Goal: Information Seeking & Learning: Understand process/instructions

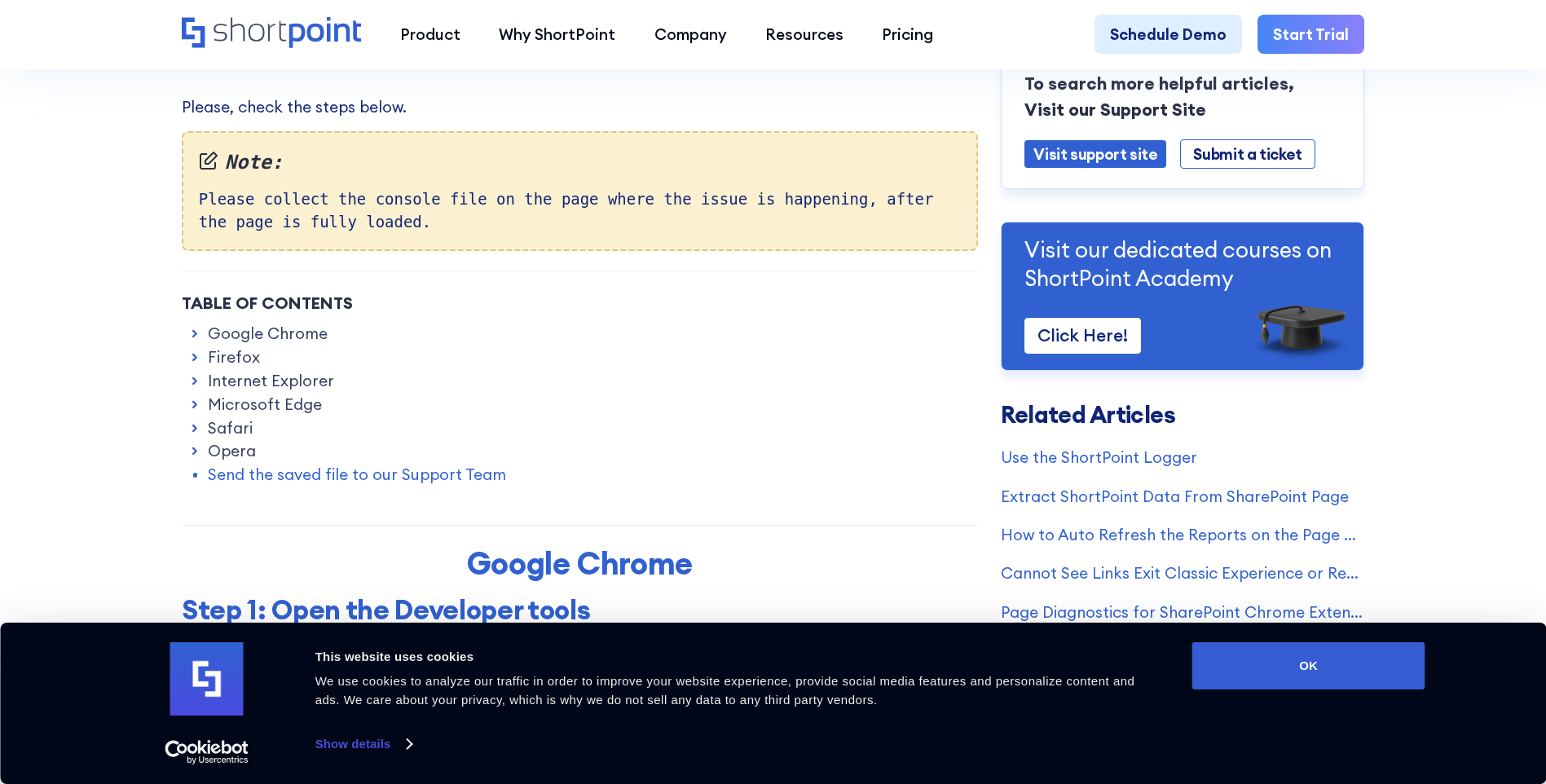
scroll to position [407, 0]
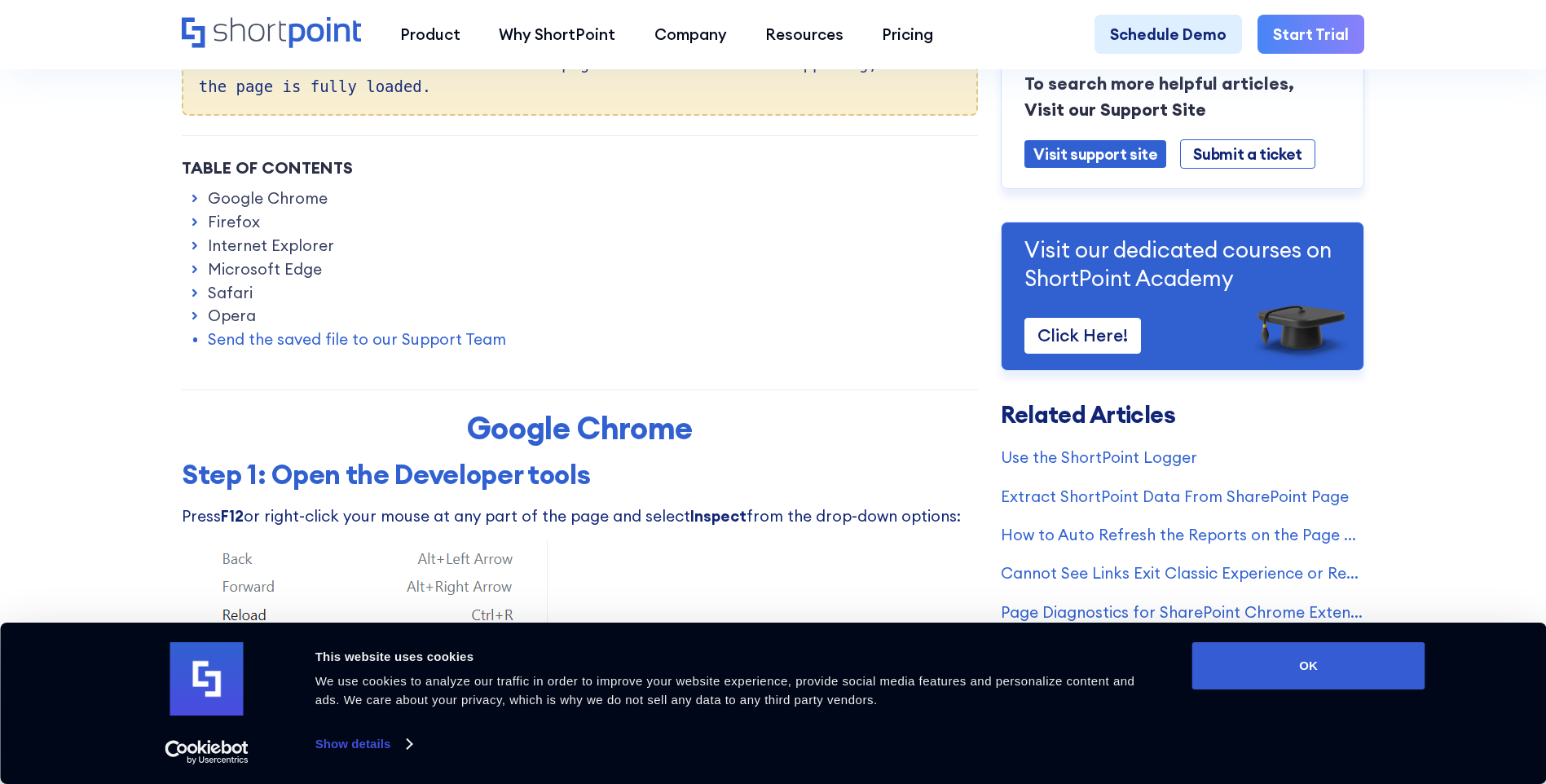
click at [243, 199] on link "Google Chrome" at bounding box center [268, 198] width 120 height 23
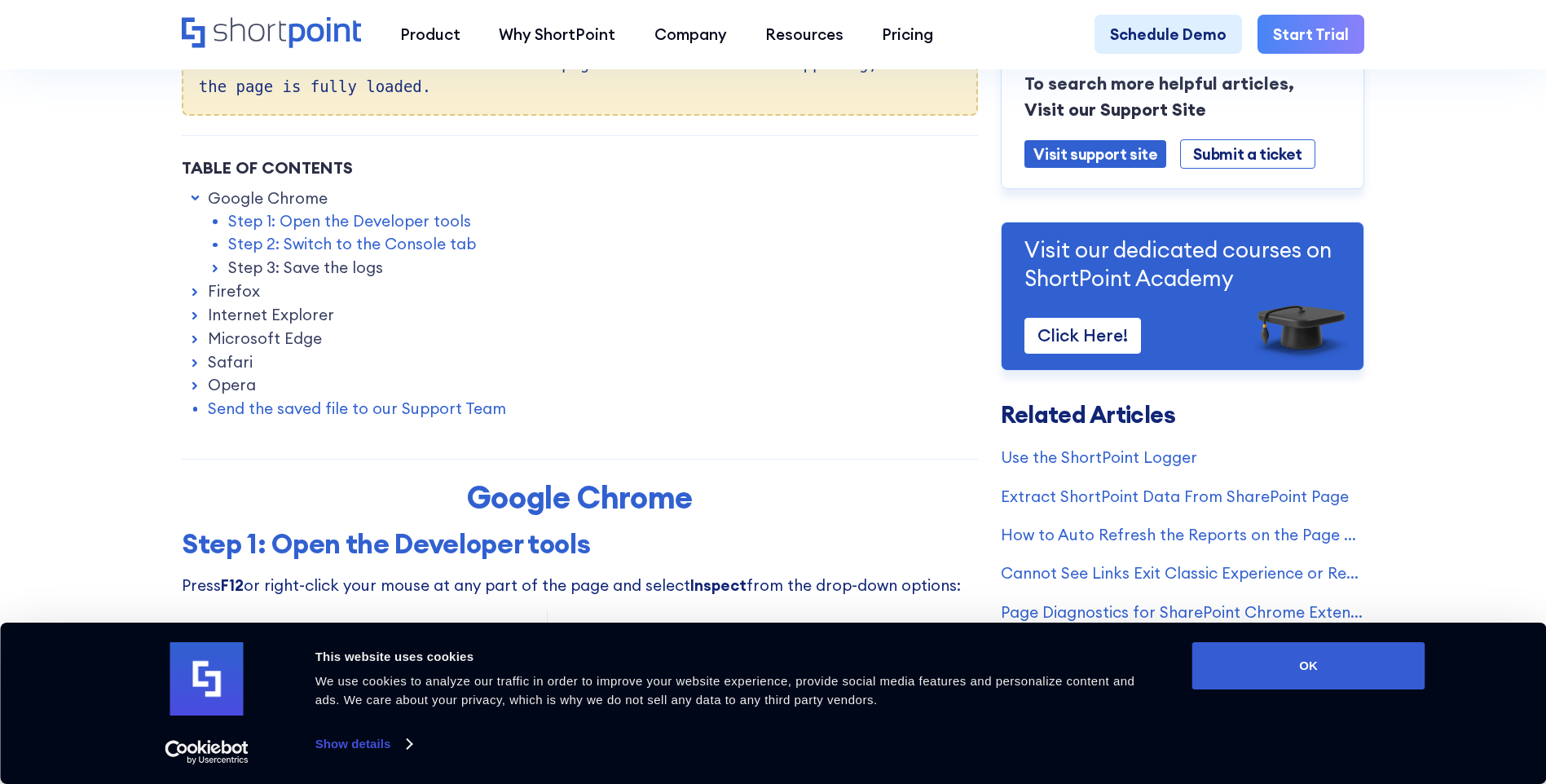
click at [261, 227] on link "Step 1: Open the Developer tools" at bounding box center [350, 221] width 243 height 23
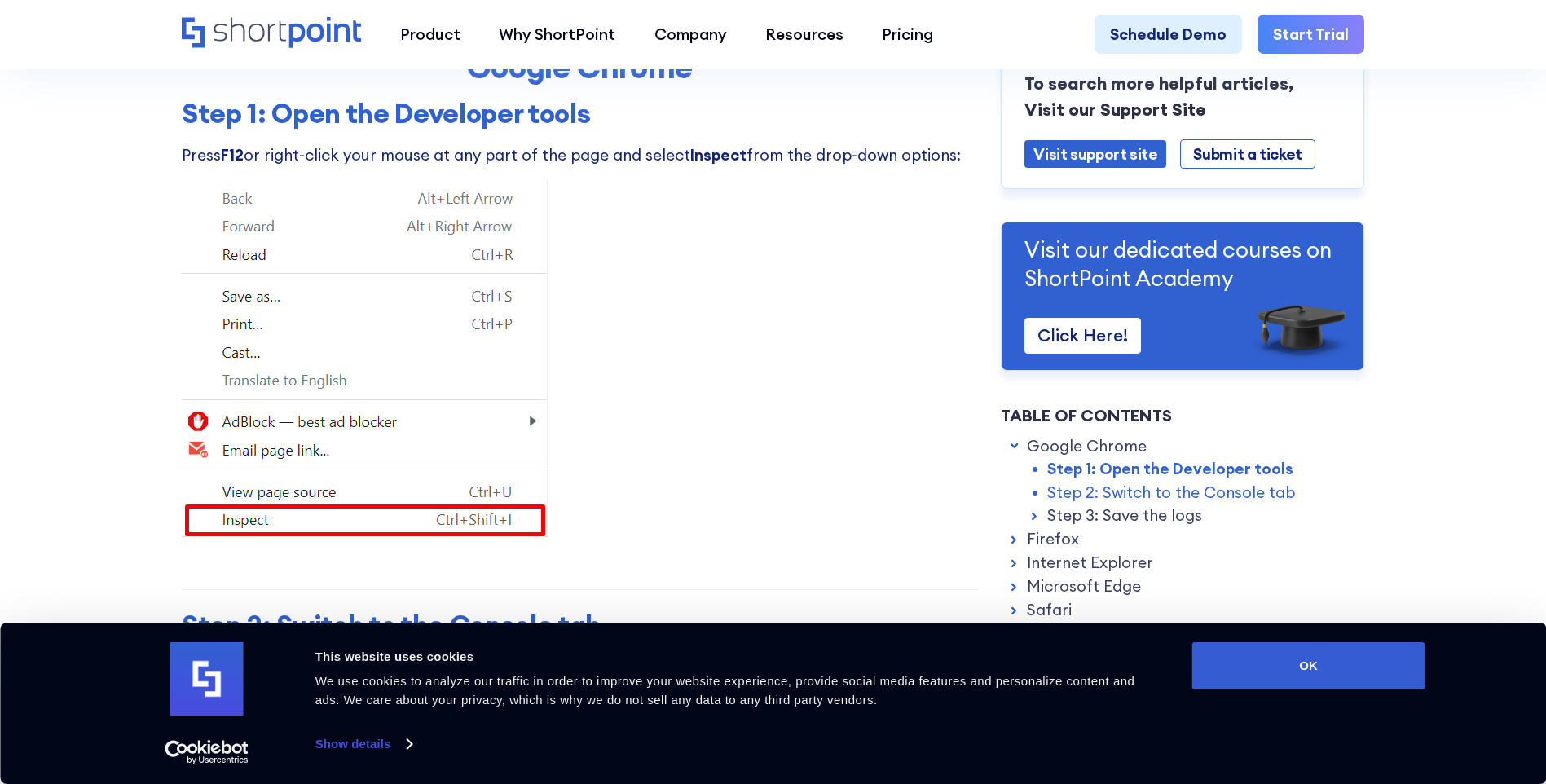
scroll to position [851, 0]
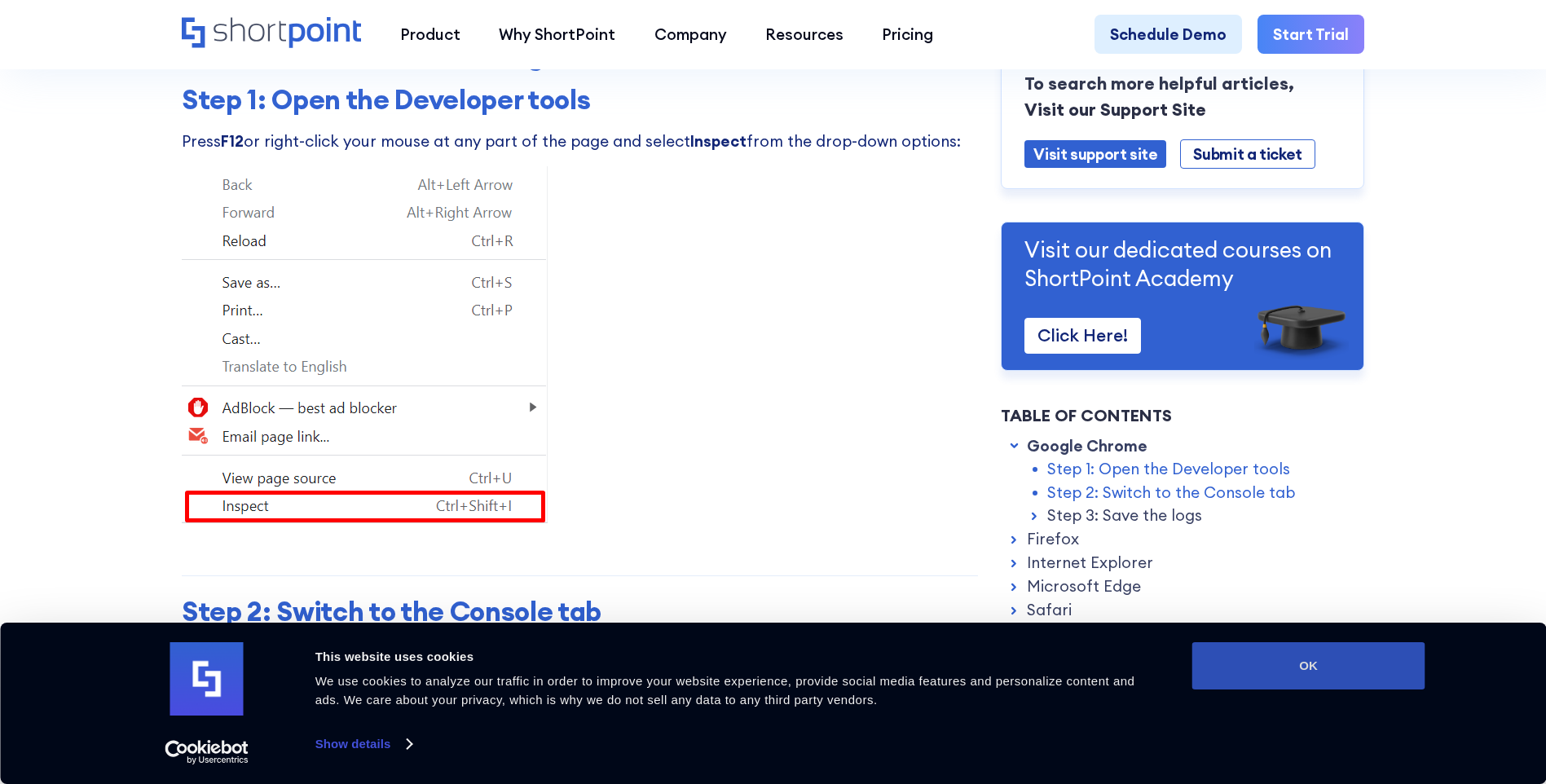
click at [1313, 678] on button "OK" at bounding box center [1309, 666] width 233 height 47
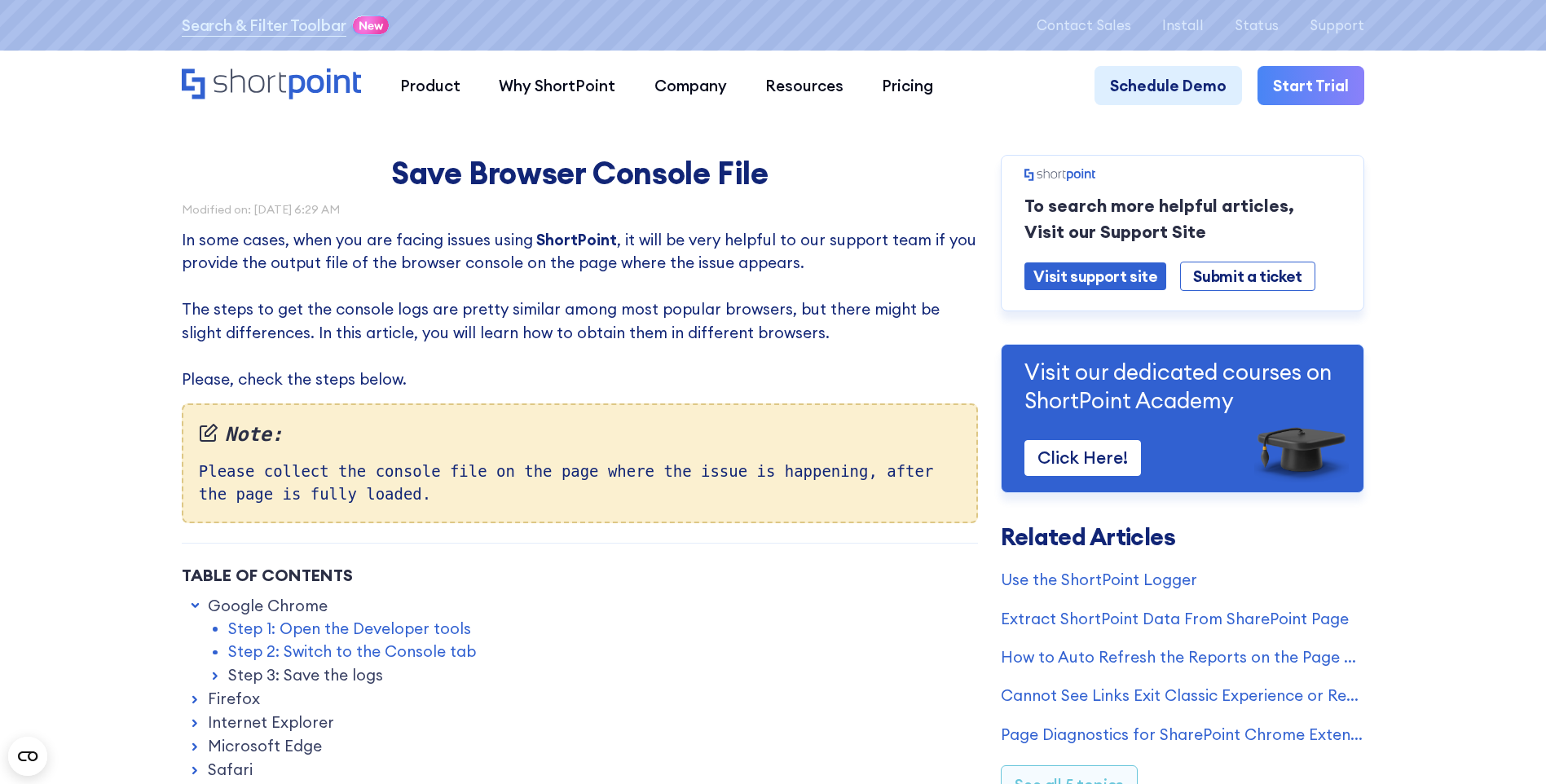
scroll to position [245, 0]
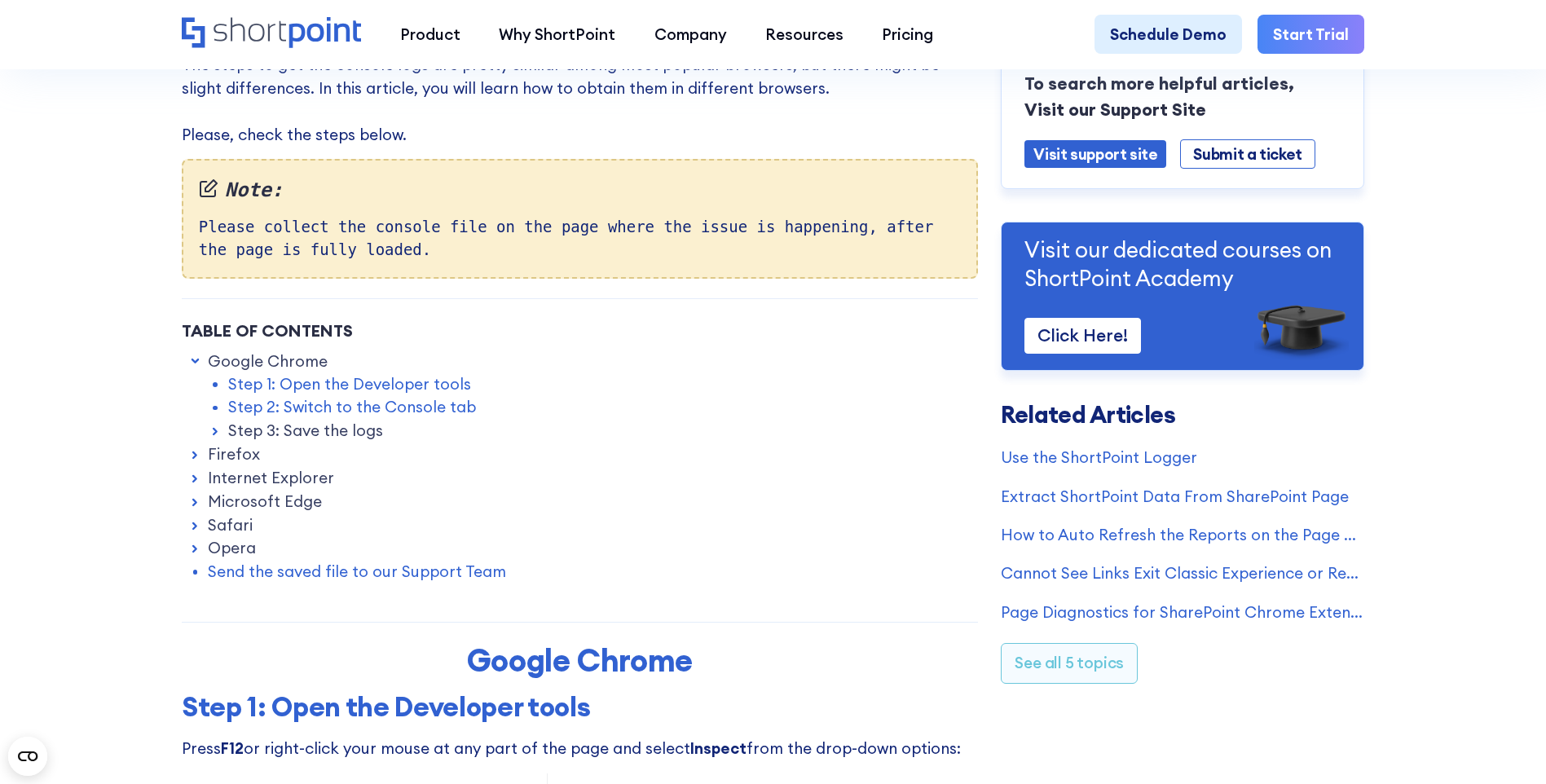
click at [247, 580] on link "Send the saved file to our Support Team" at bounding box center [357, 571] width 298 height 23
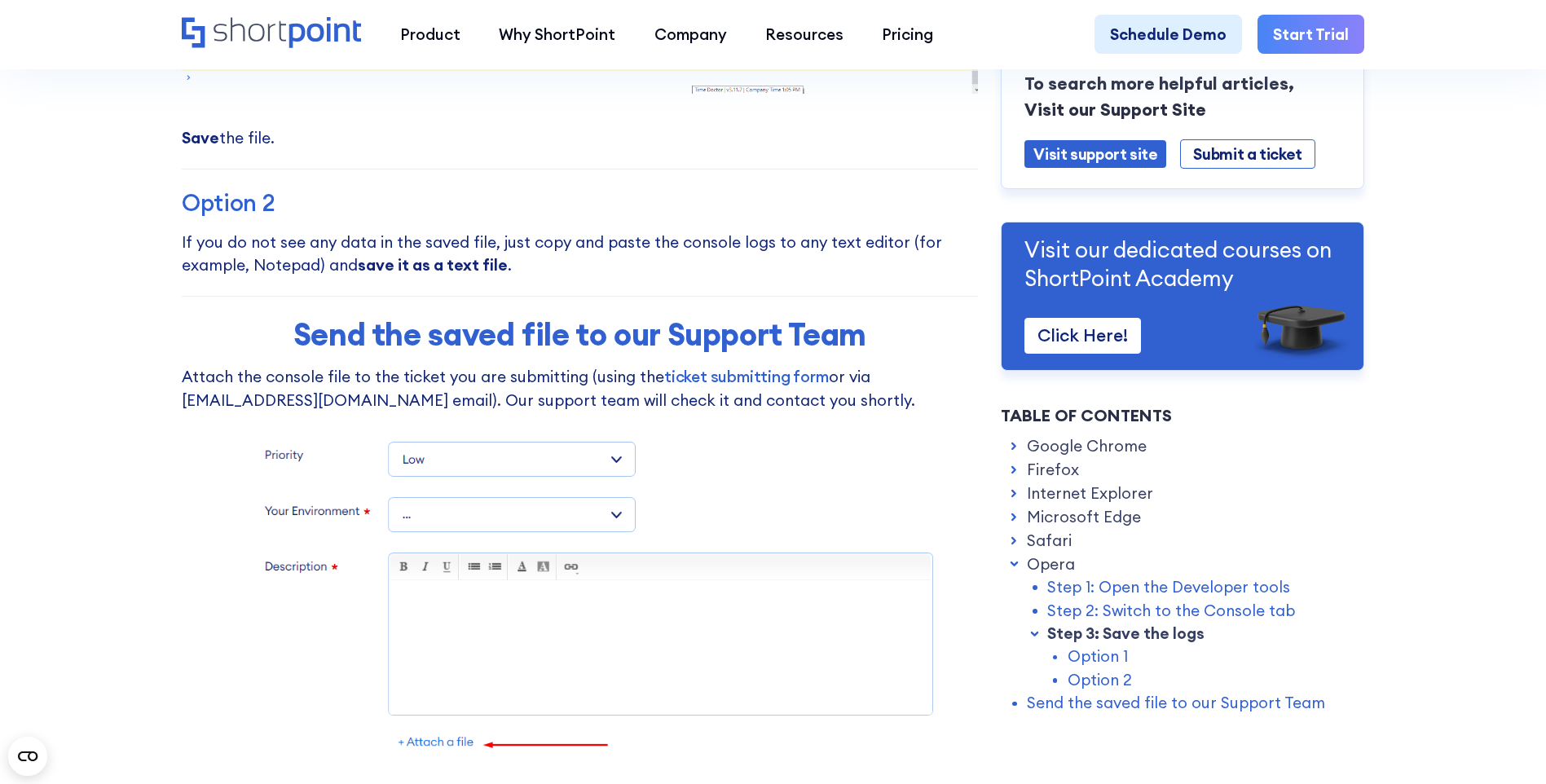
scroll to position [12566, 0]
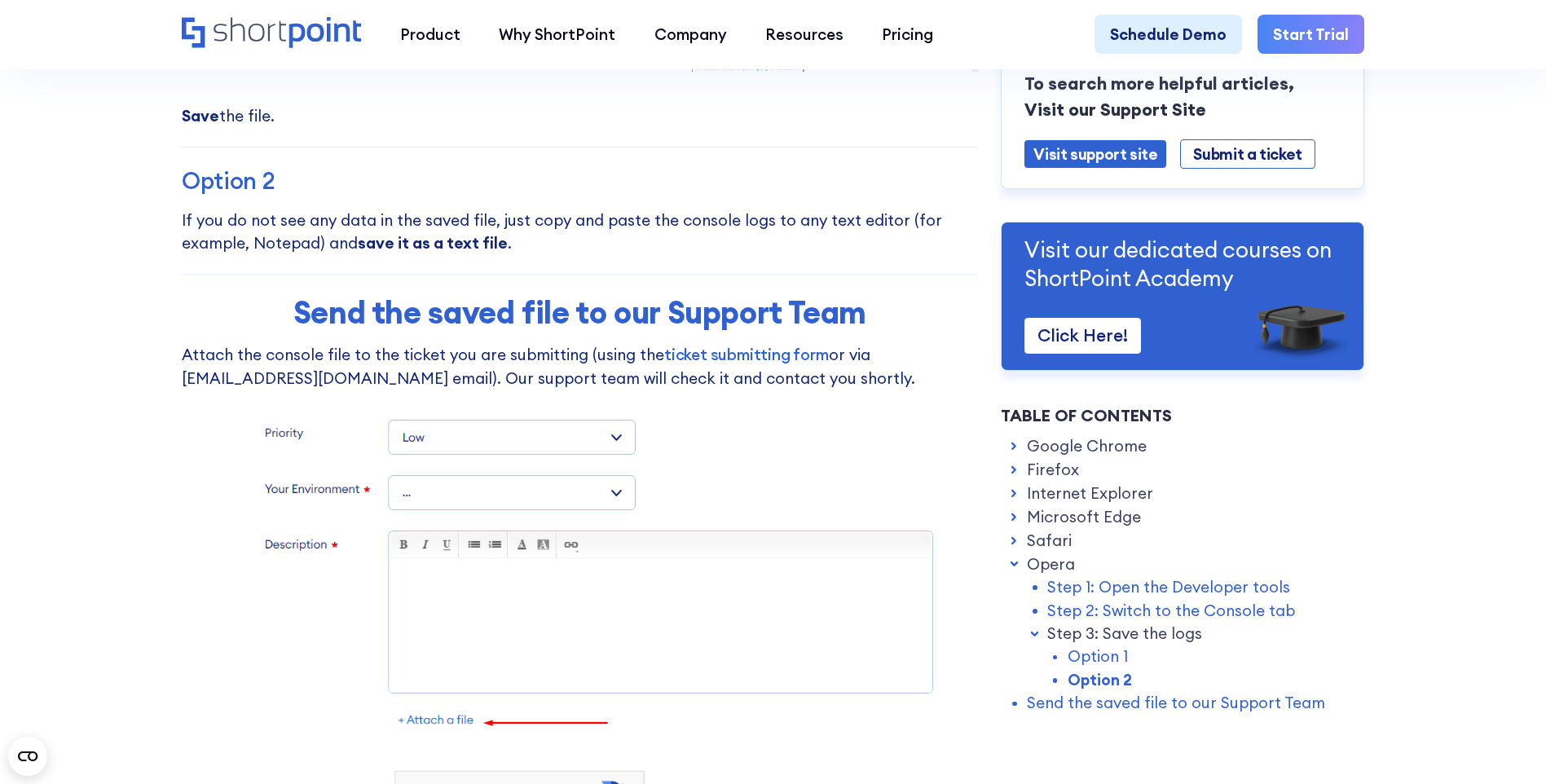
drag, startPoint x: 318, startPoint y: 399, endPoint x: 651, endPoint y: 386, distance: 333.3
drag, startPoint x: 651, startPoint y: 386, endPoint x: 606, endPoint y: 403, distance: 48.1
click at [601, 390] on p "Attach the console file to the ticket you are submitting (using the ticket subm…" at bounding box center [580, 365] width 797 height 46
click at [553, 494] on img at bounding box center [580, 668] width 797 height 530
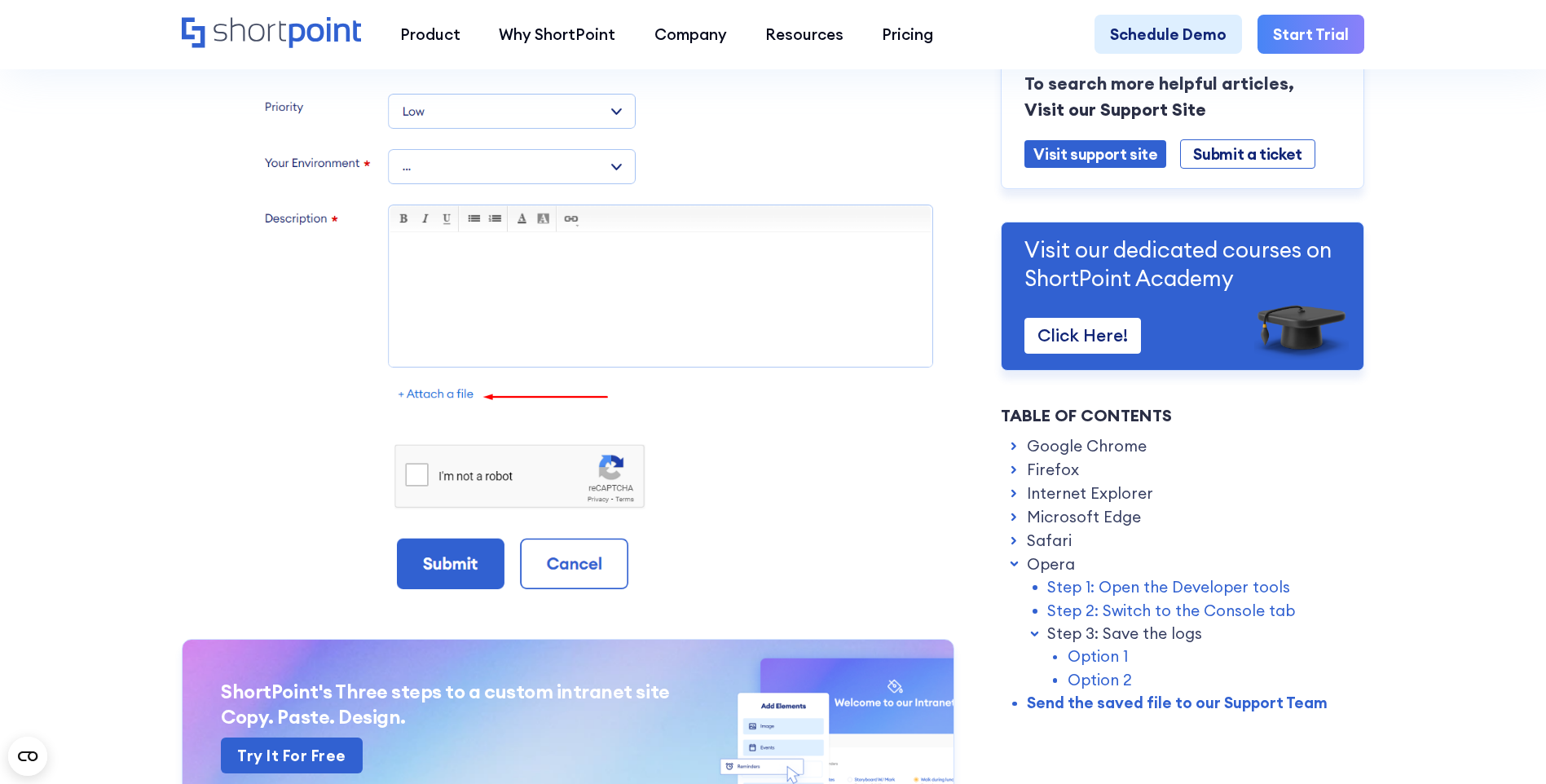
scroll to position [13137, 0]
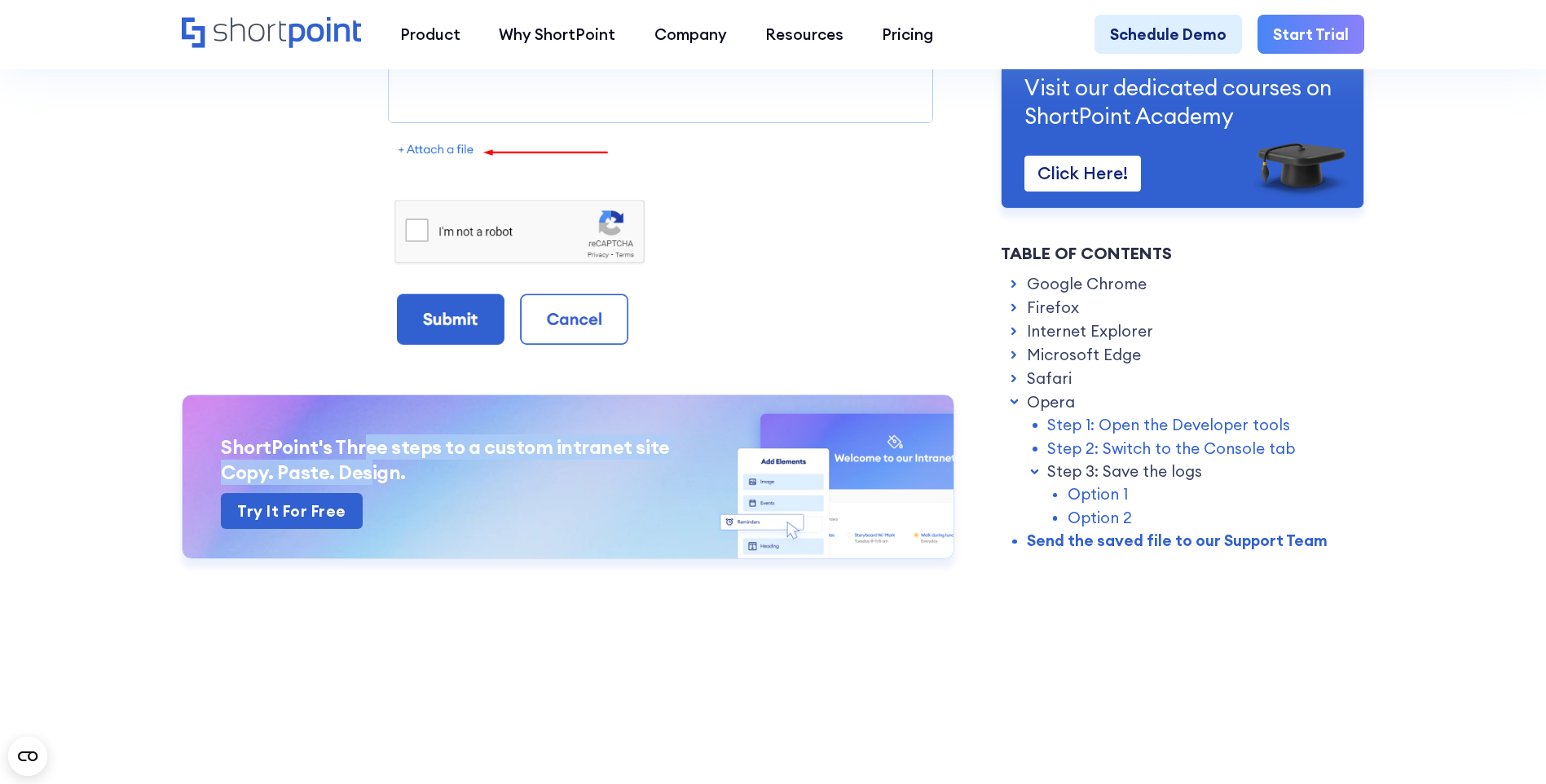
drag, startPoint x: 359, startPoint y: 487, endPoint x: 354, endPoint y: 532, distance: 45.3
click at [354, 485] on h3 "ShortPoint's Three steps to a custom intranet site Copy. Paste. Design." at bounding box center [568, 460] width 694 height 51
click at [352, 485] on h3 "ShortPoint's Three steps to a custom intranet site Copy. Paste. Design." at bounding box center [568, 460] width 694 height 51
click at [1055, 295] on link "Google Chrome" at bounding box center [1087, 282] width 120 height 23
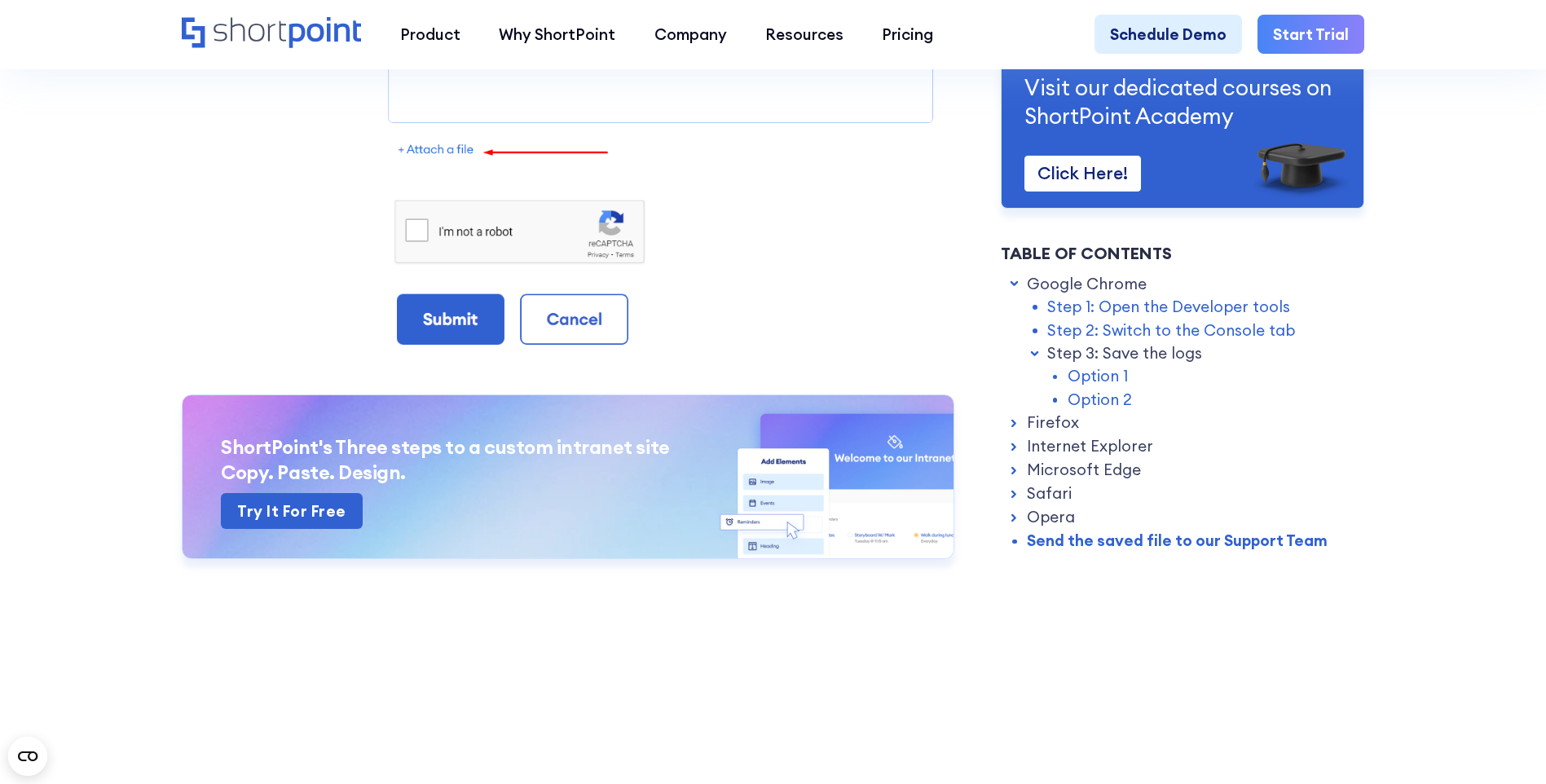
click at [1055, 295] on link "Google Chrome" at bounding box center [1087, 282] width 120 height 23
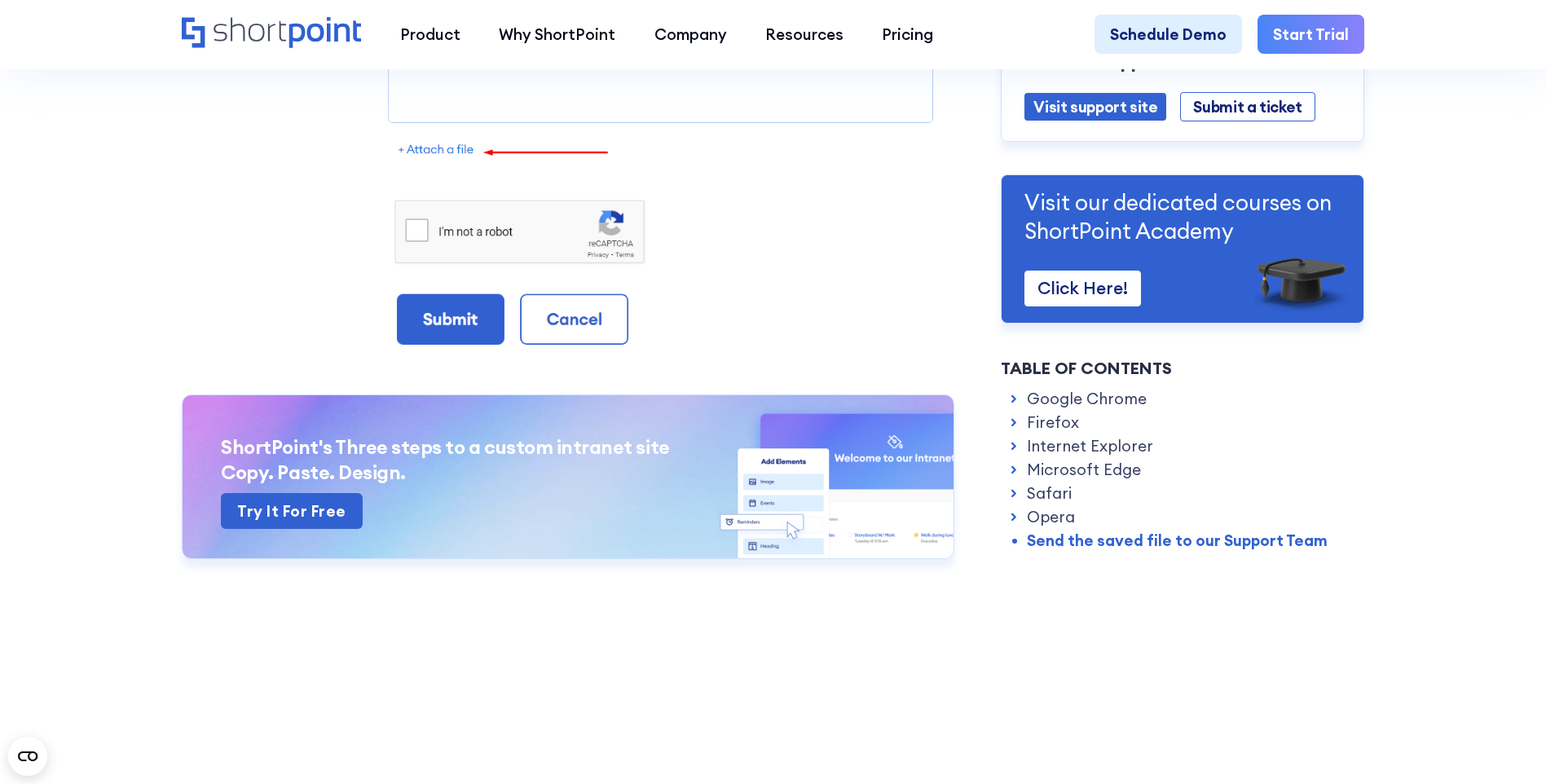
click at [1055, 434] on link "Firefox" at bounding box center [1054, 422] width 52 height 23
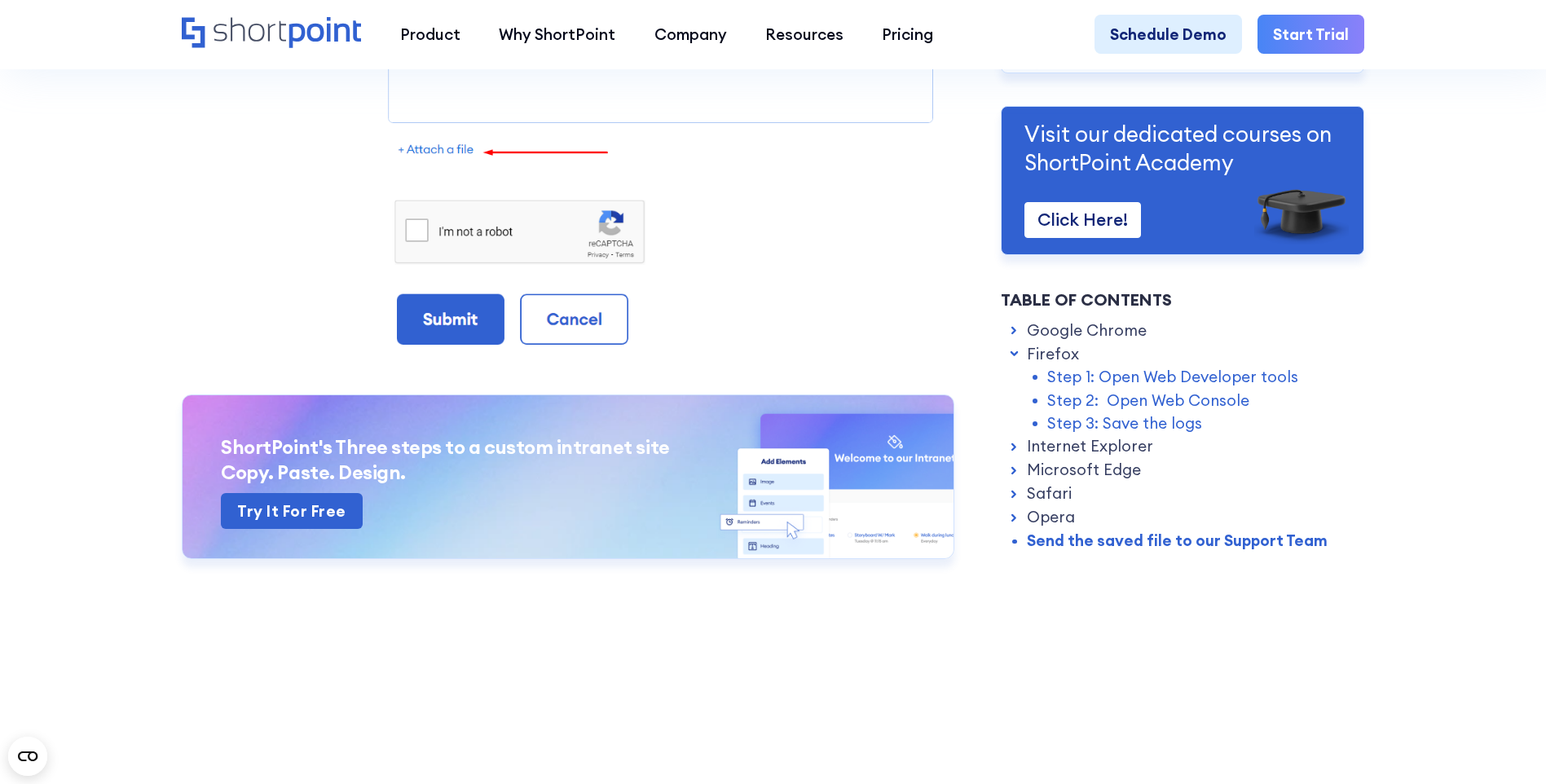
click at [1041, 364] on link "Firefox" at bounding box center [1054, 353] width 52 height 23
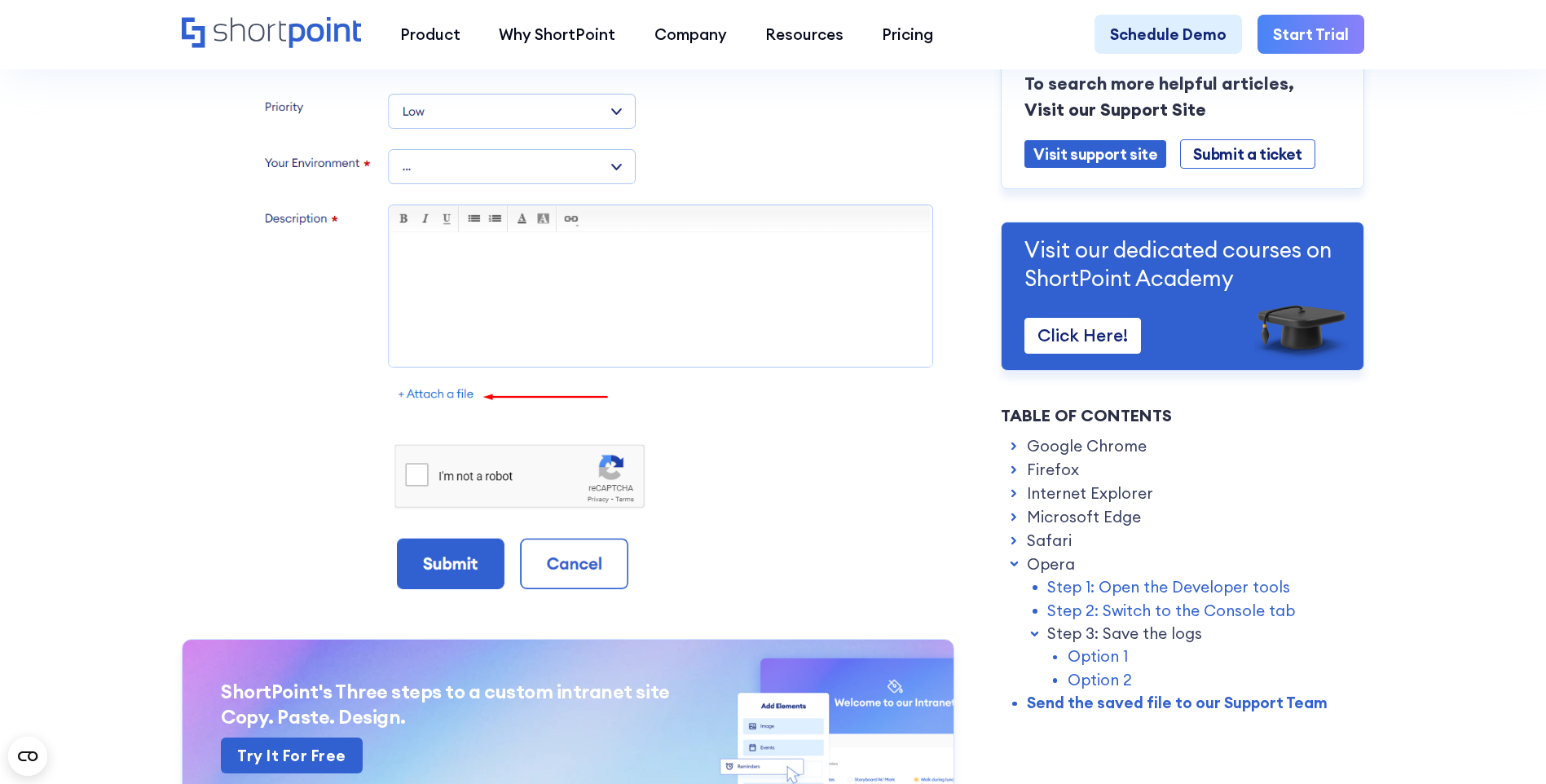
scroll to position [12566, 0]
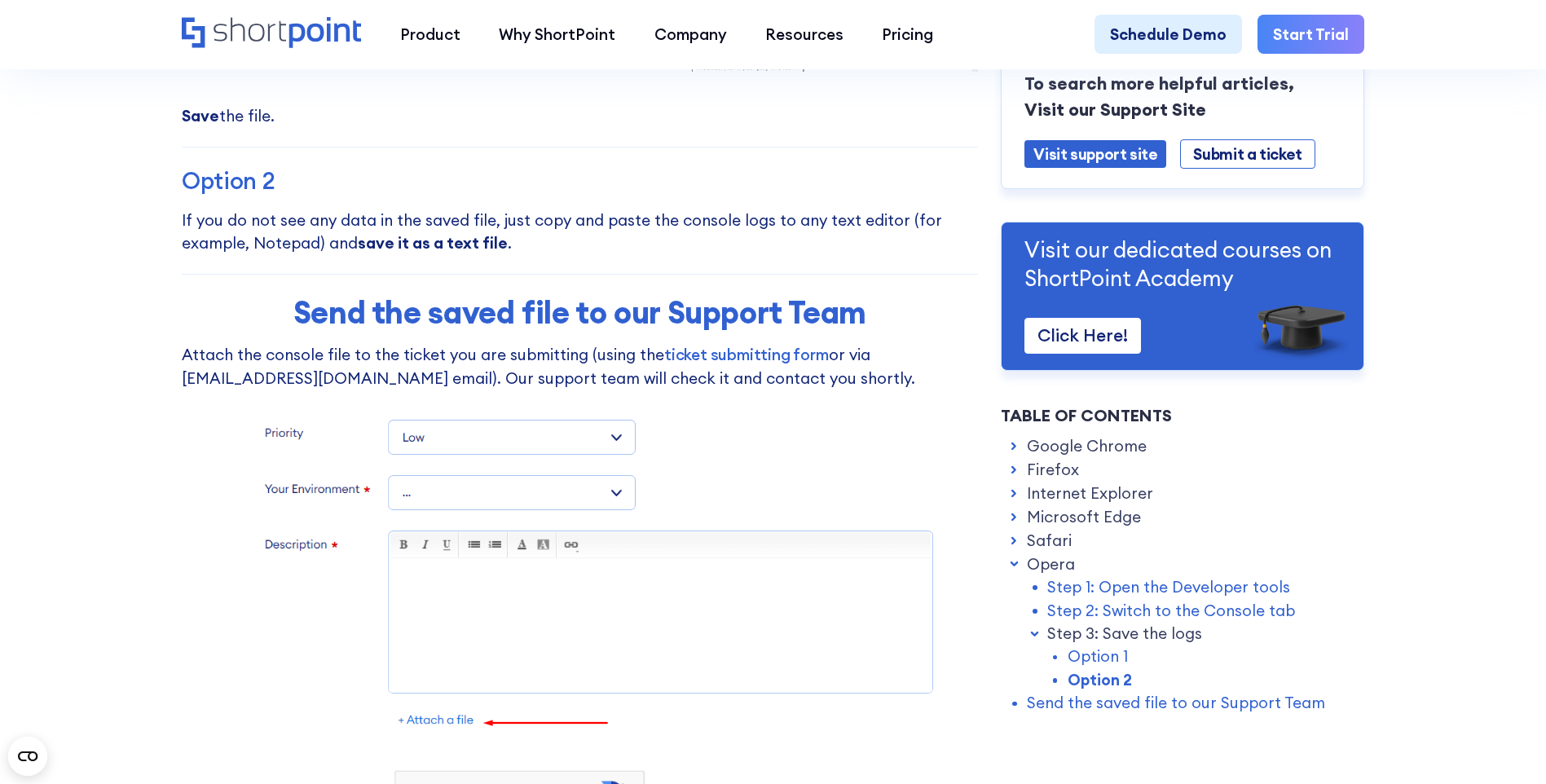
click at [601, 390] on p "Attach the console file to the ticket you are submitting (using the ticket subm…" at bounding box center [580, 365] width 797 height 46
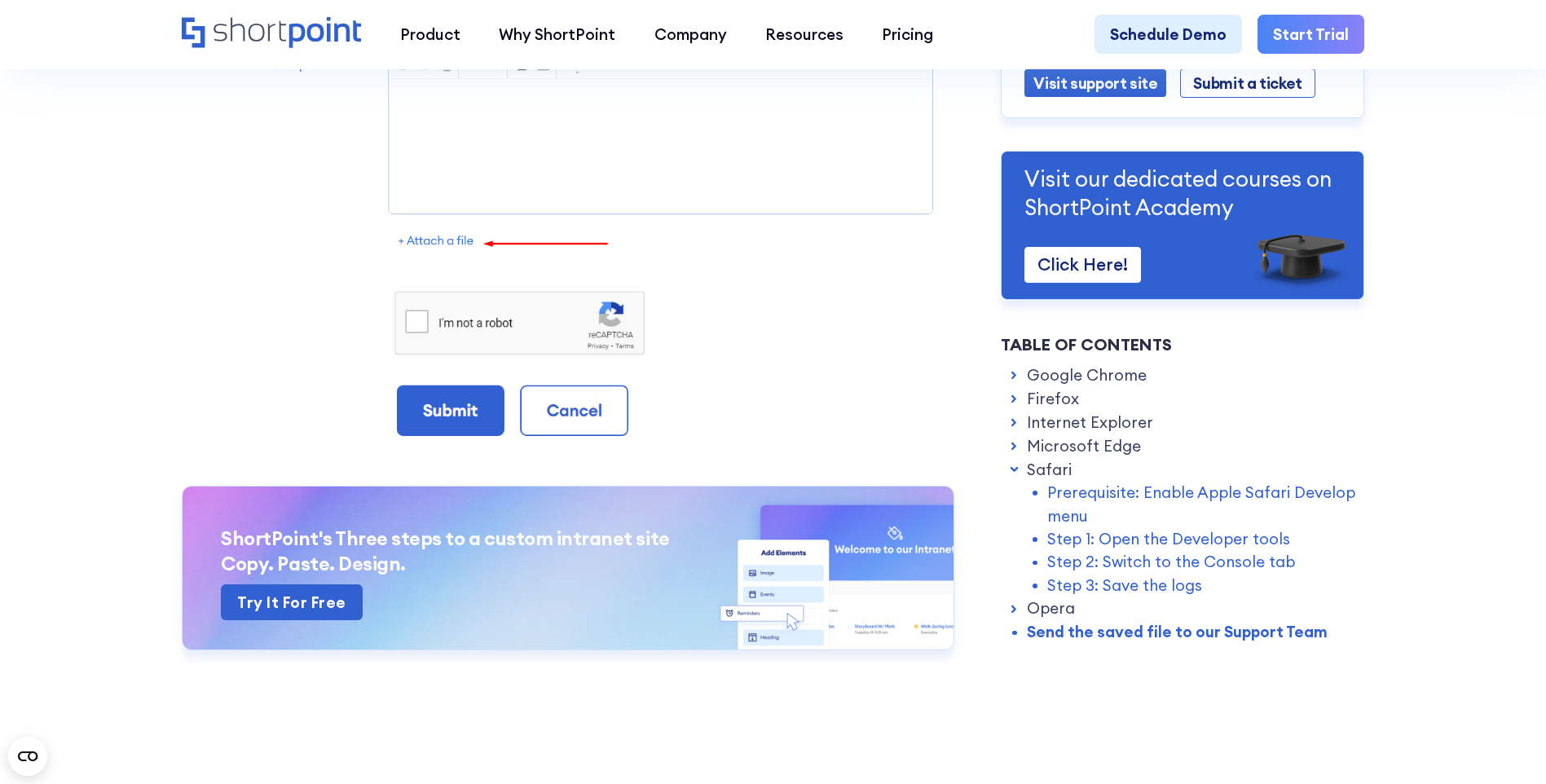
scroll to position [12946, 0]
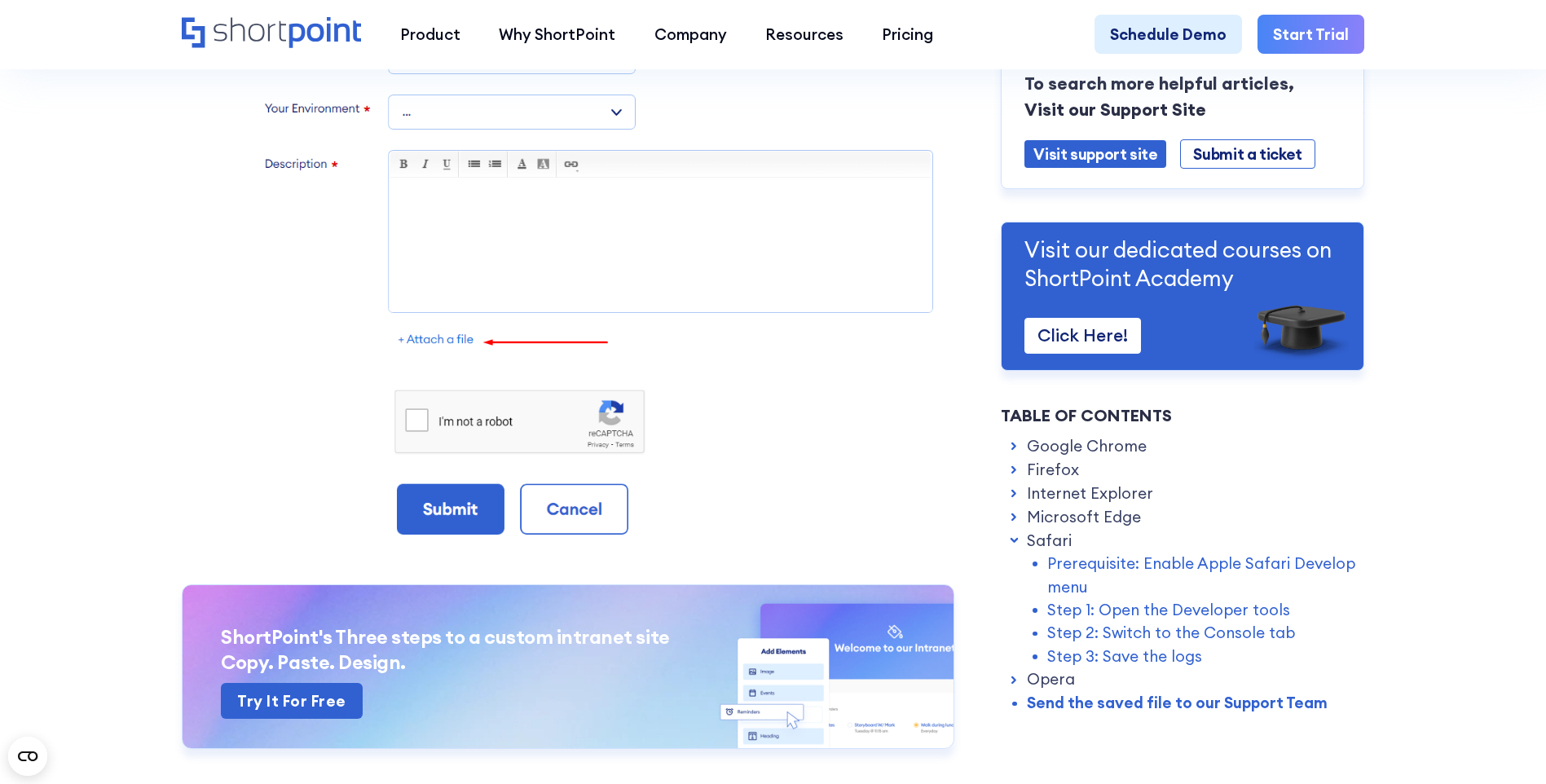
click at [1175, 560] on link "Prerequisite: Enable Apple Safari Develop menu" at bounding box center [1206, 574] width 317 height 46
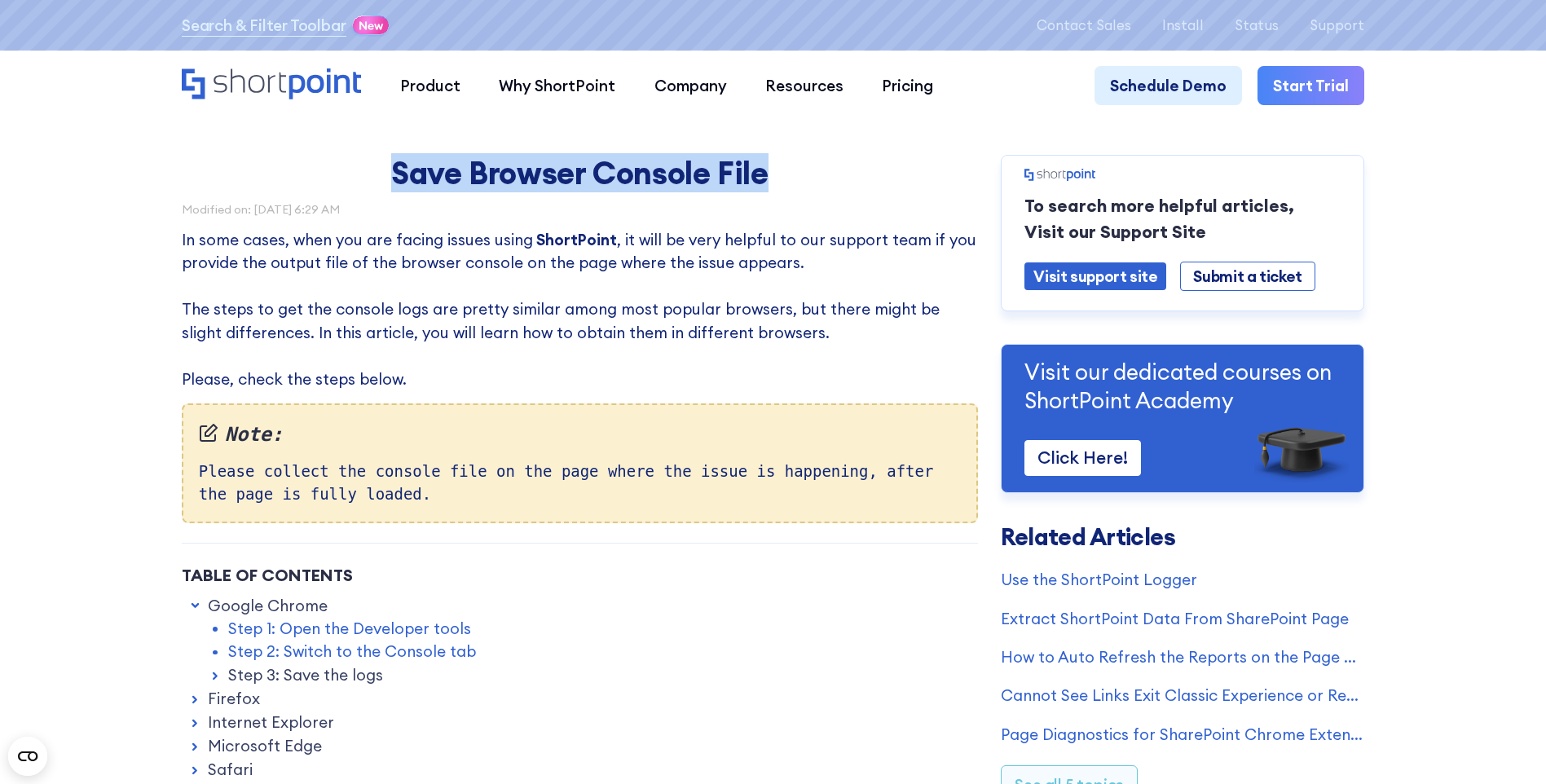
drag, startPoint x: 393, startPoint y: 170, endPoint x: 826, endPoint y: 174, distance: 433.0
click at [826, 174] on h1 "Save Browser Console File" at bounding box center [579, 172] width 611 height 36
copy h1 "Save Browser Console File"
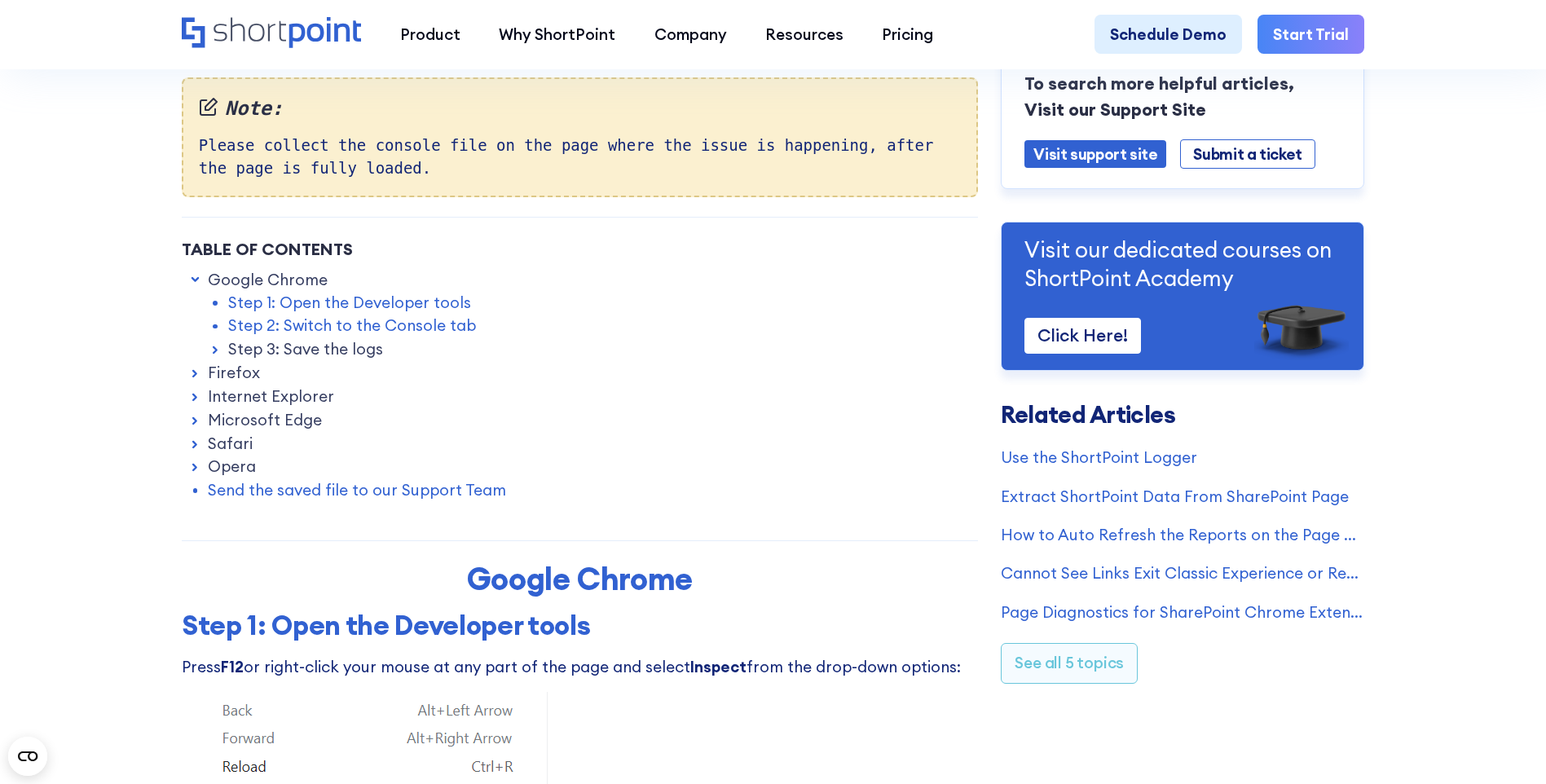
scroll to position [652, 0]
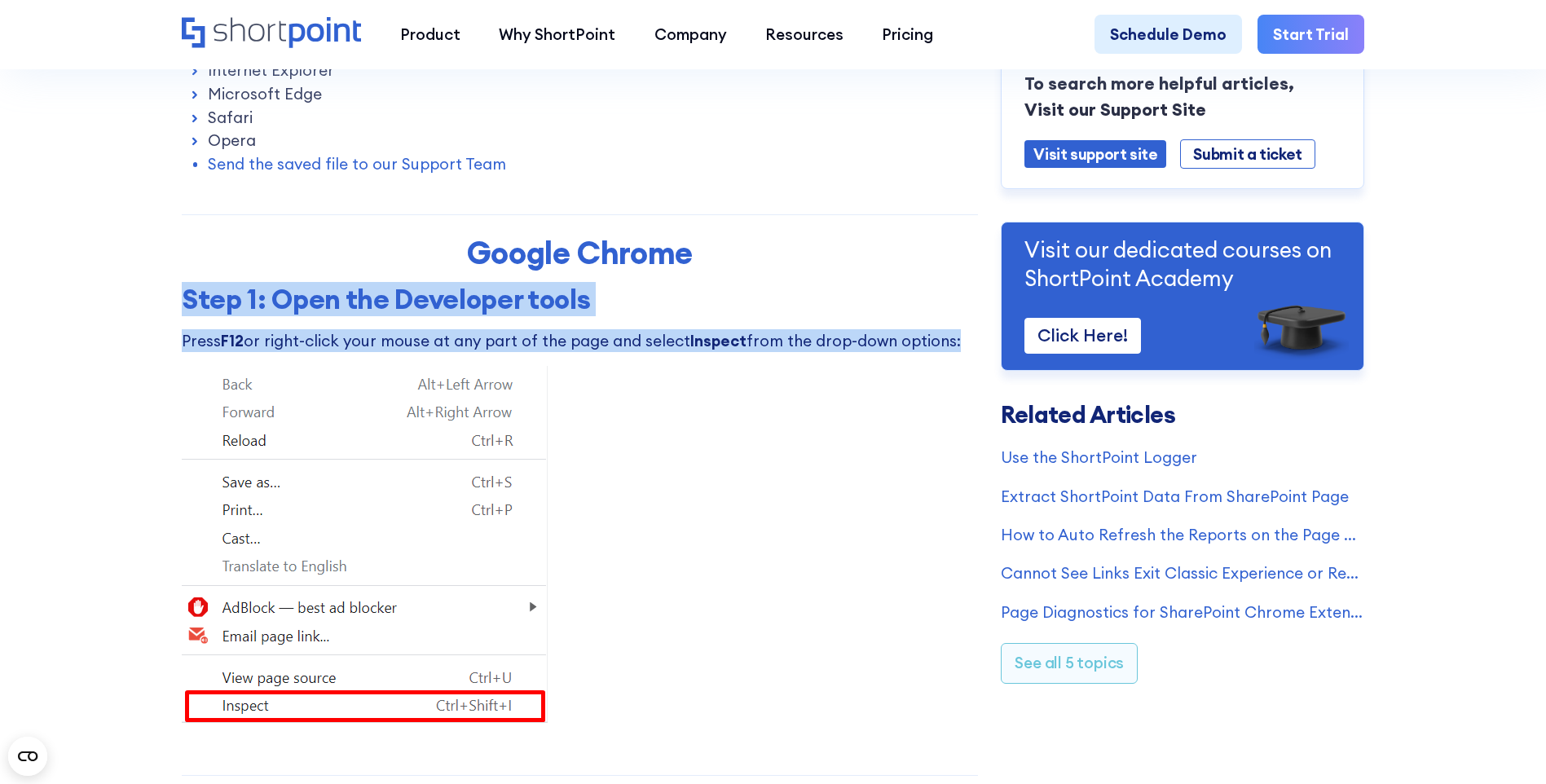
drag, startPoint x: 180, startPoint y: 305, endPoint x: 954, endPoint y: 331, distance: 774.4
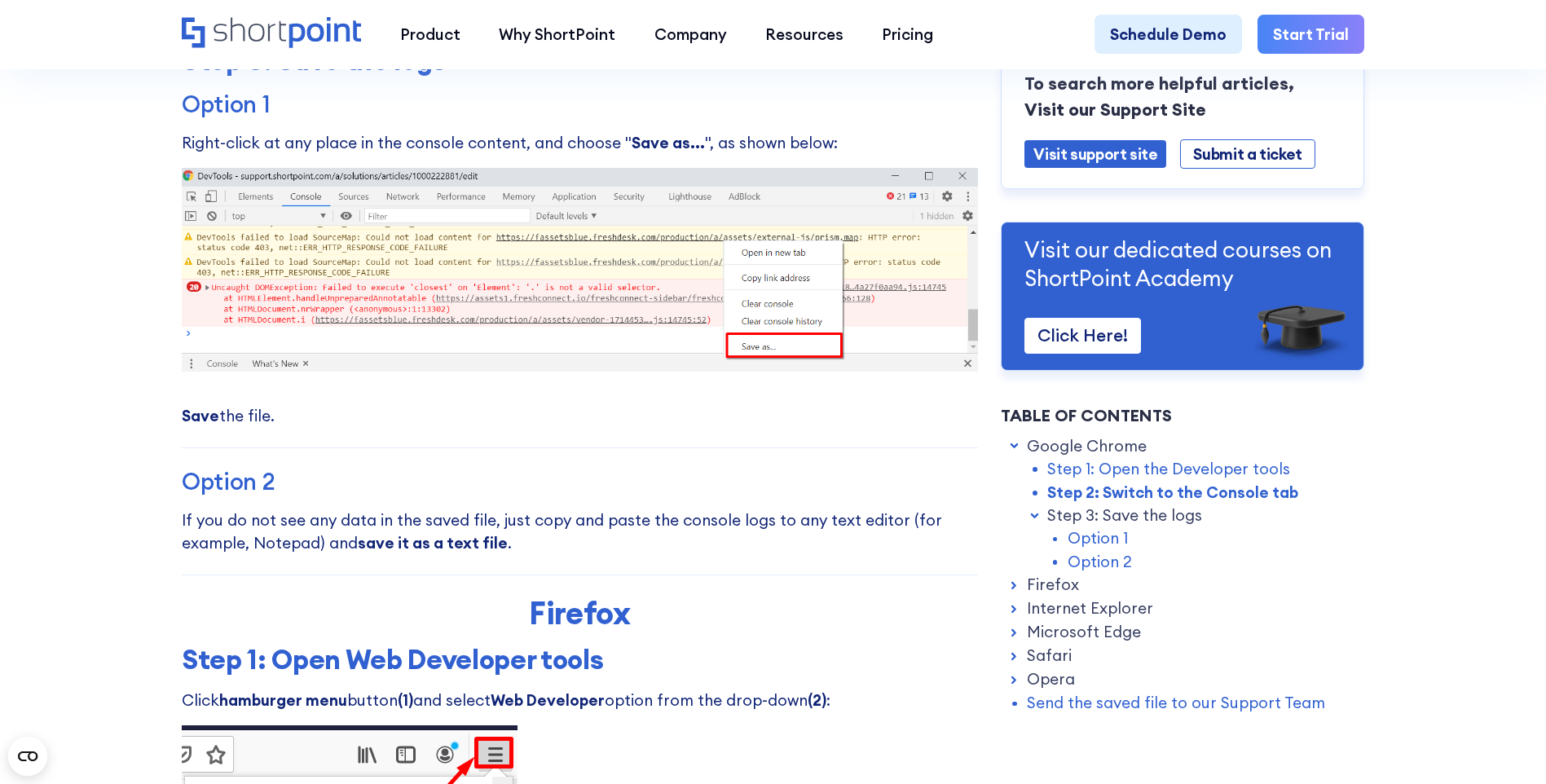
scroll to position [1874, 0]
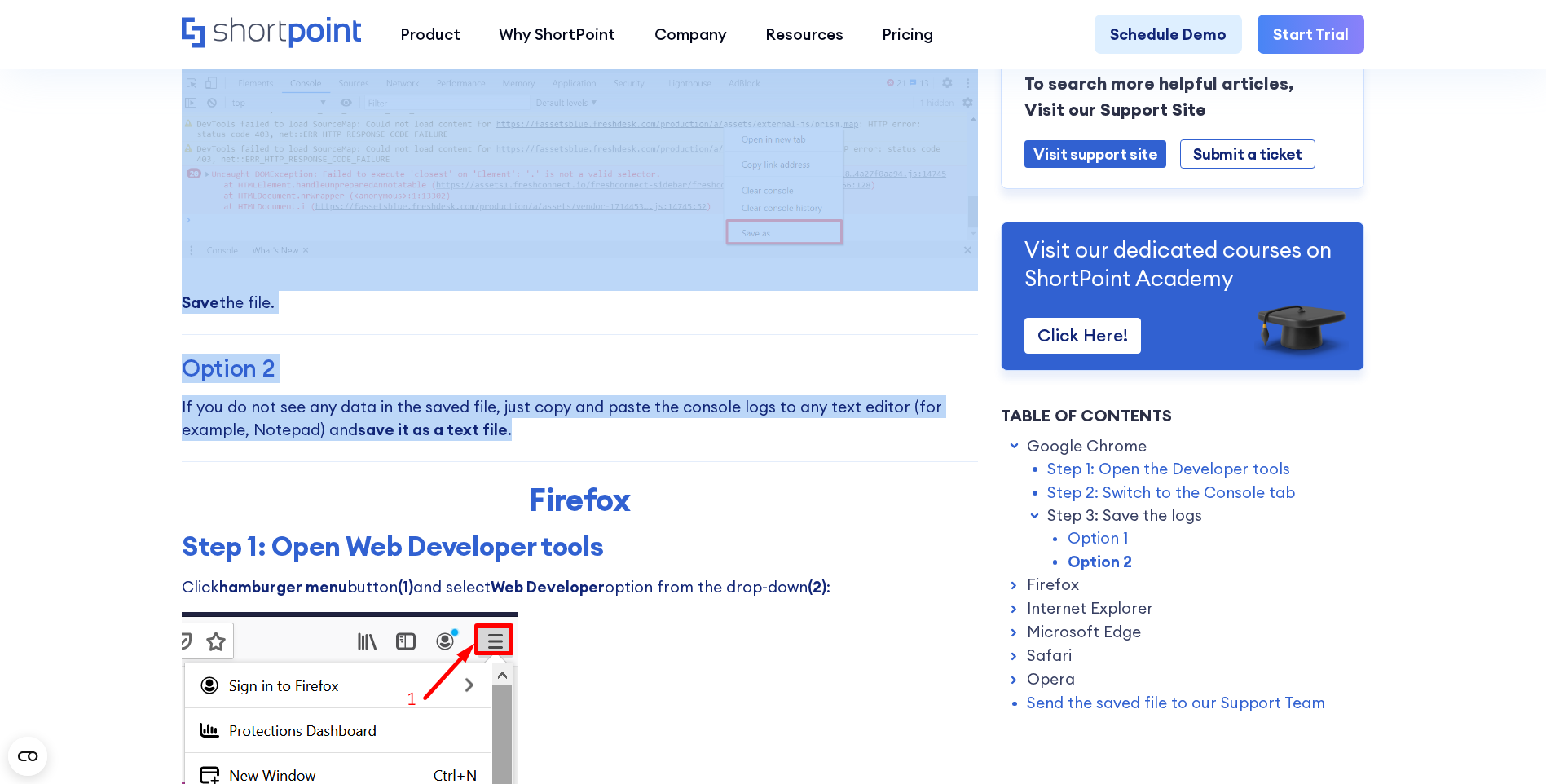
click at [512, 441] on p "If you do not see any data in the saved file, just copy and paste the console l…" at bounding box center [580, 418] width 797 height 46
copy div "Step 1: Open the Developer tools Press F12 or right-click your mouse at any par…"
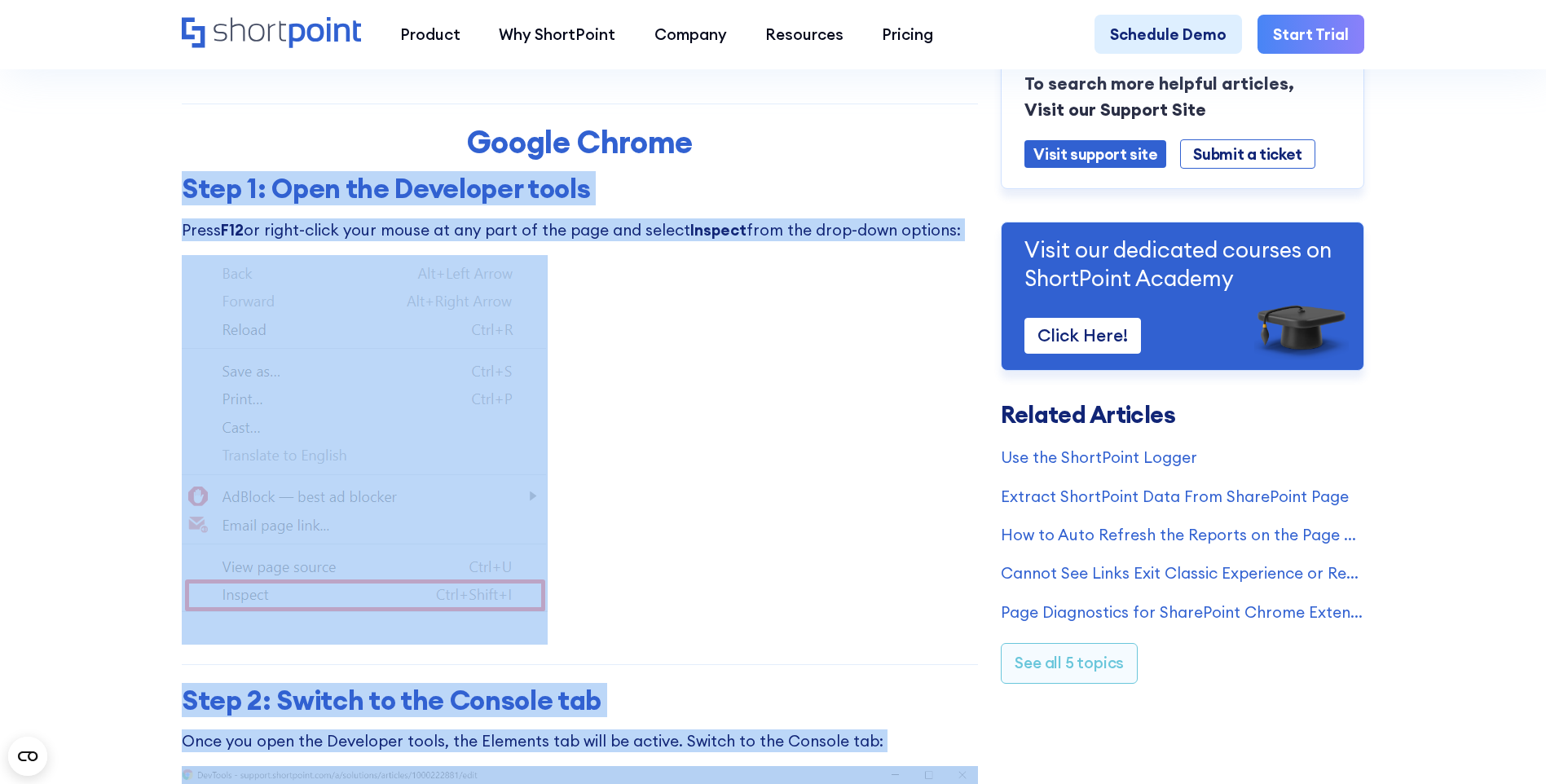
scroll to position [733, 0]
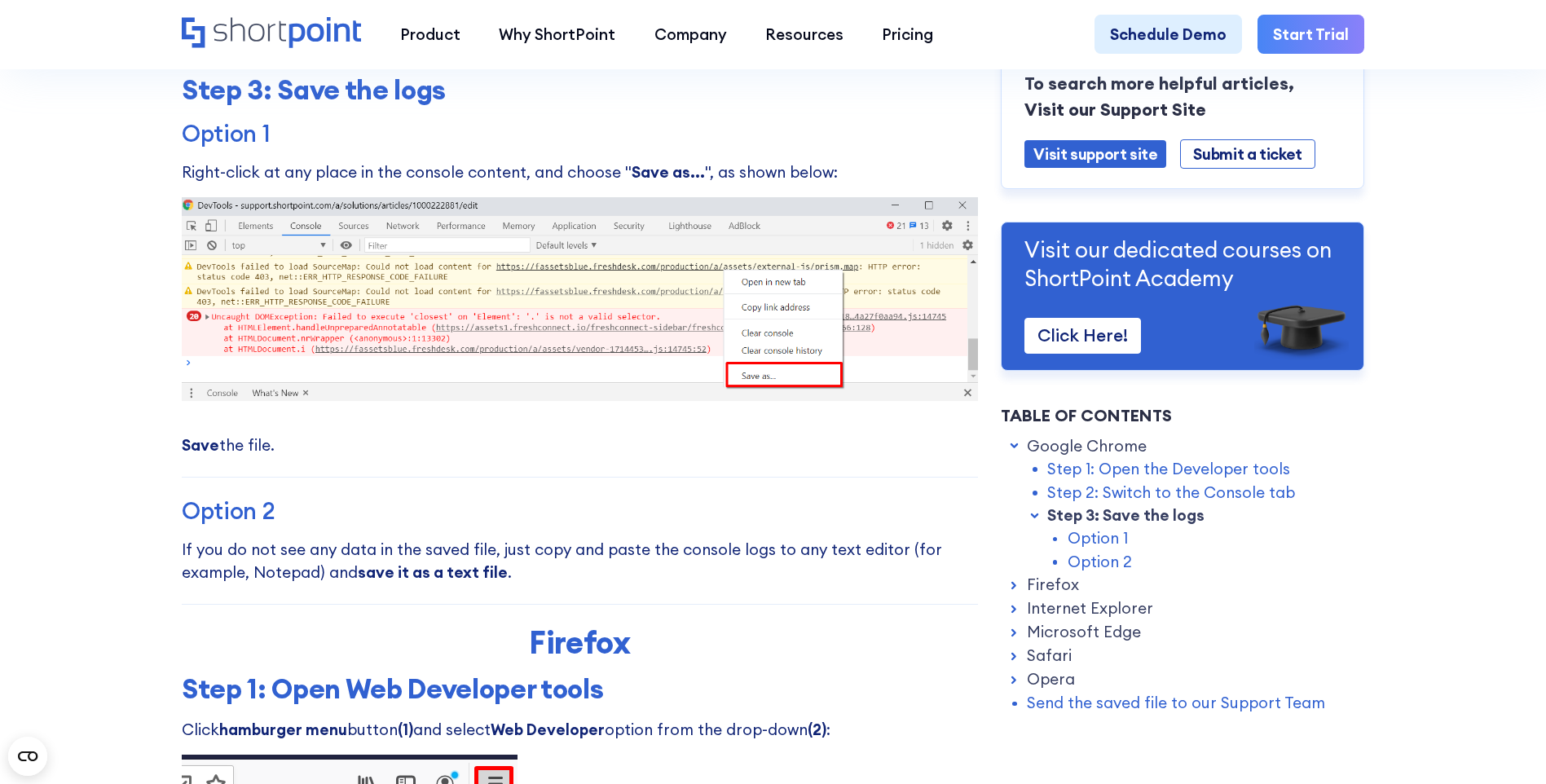
scroll to position [1793, 0]
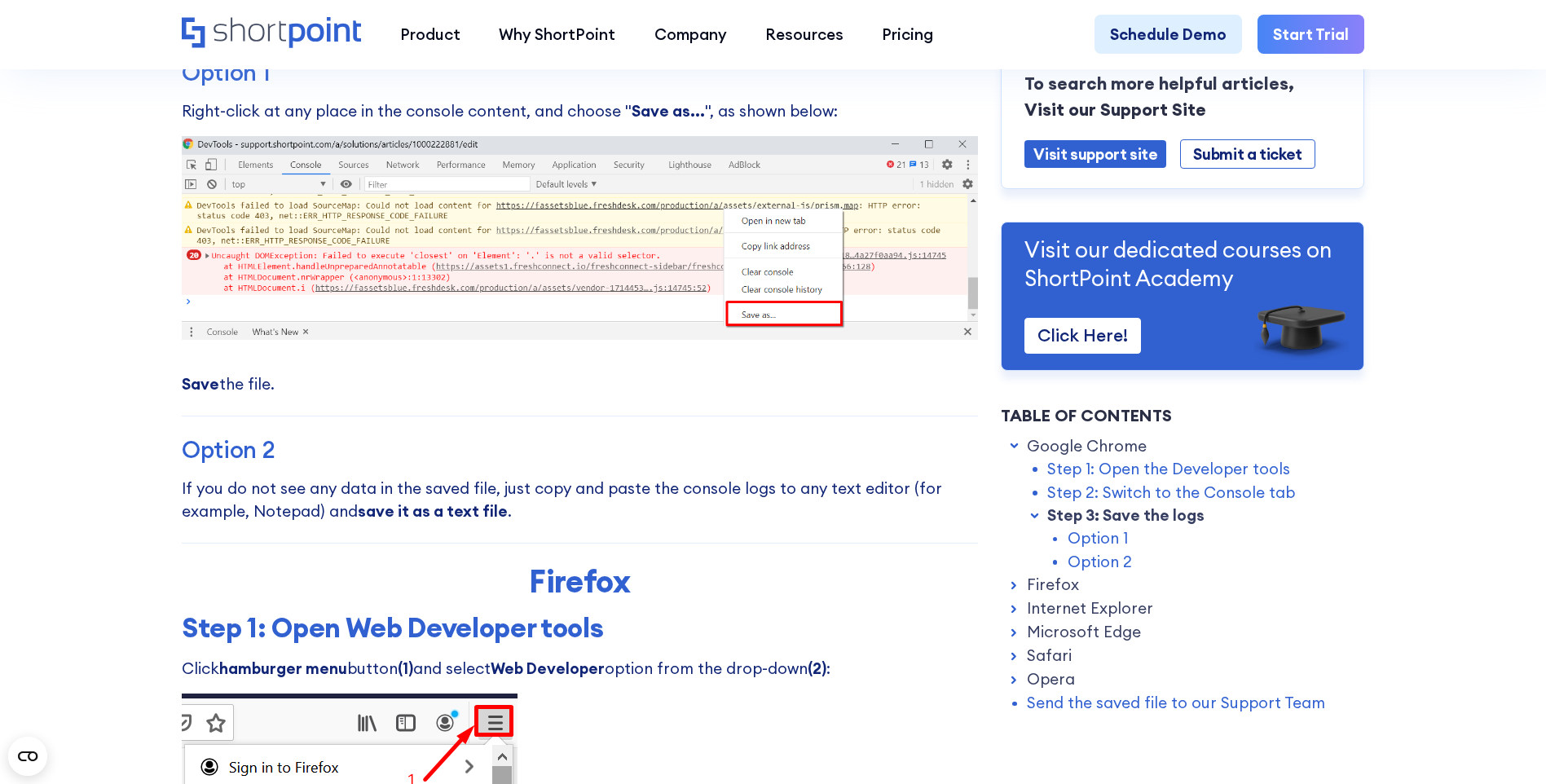
click at [1067, 586] on link "Firefox" at bounding box center [1054, 585] width 52 height 23
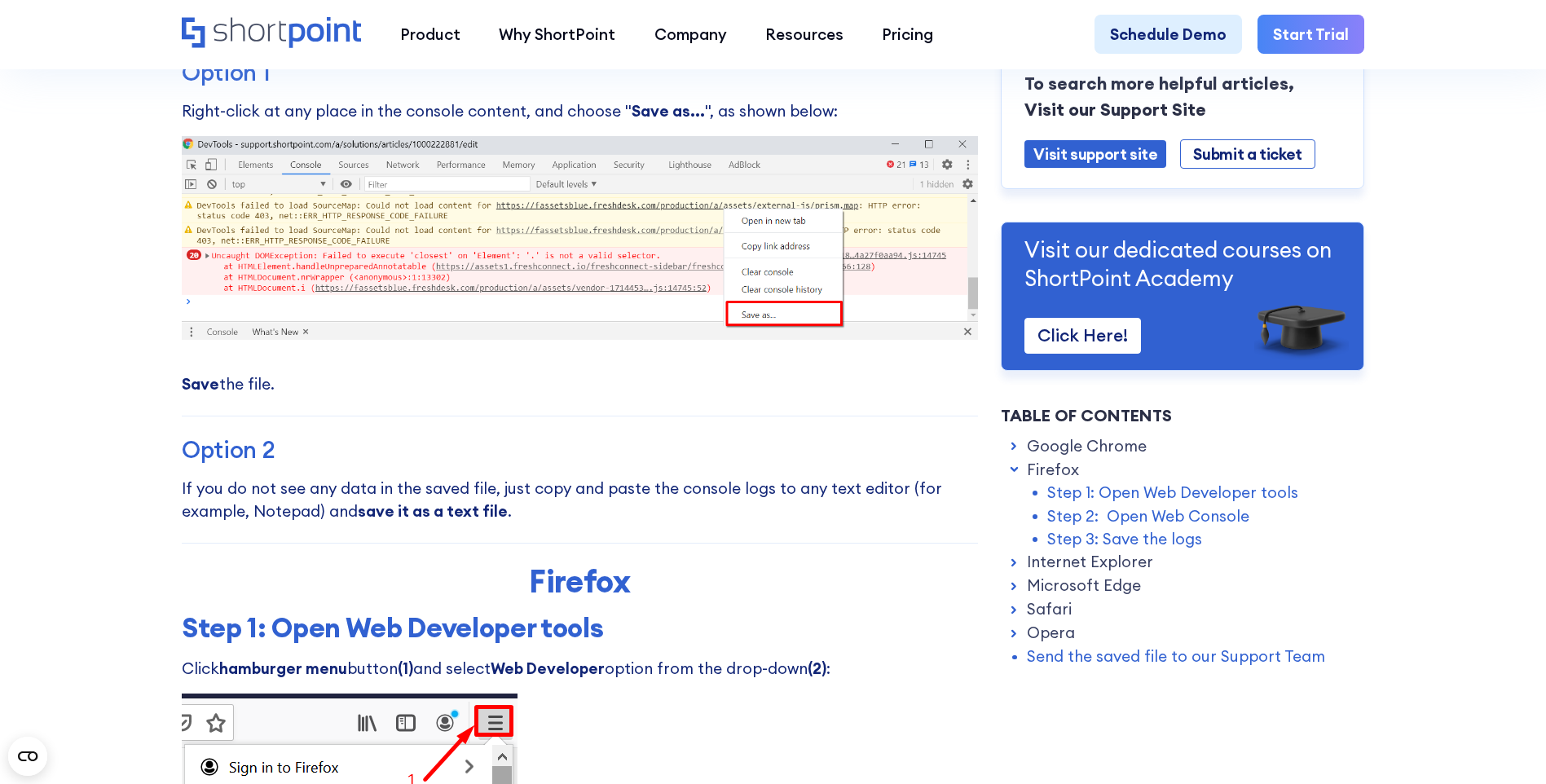
click at [1110, 492] on link "Step 1: Open Web Developer tools" at bounding box center [1173, 492] width 251 height 23
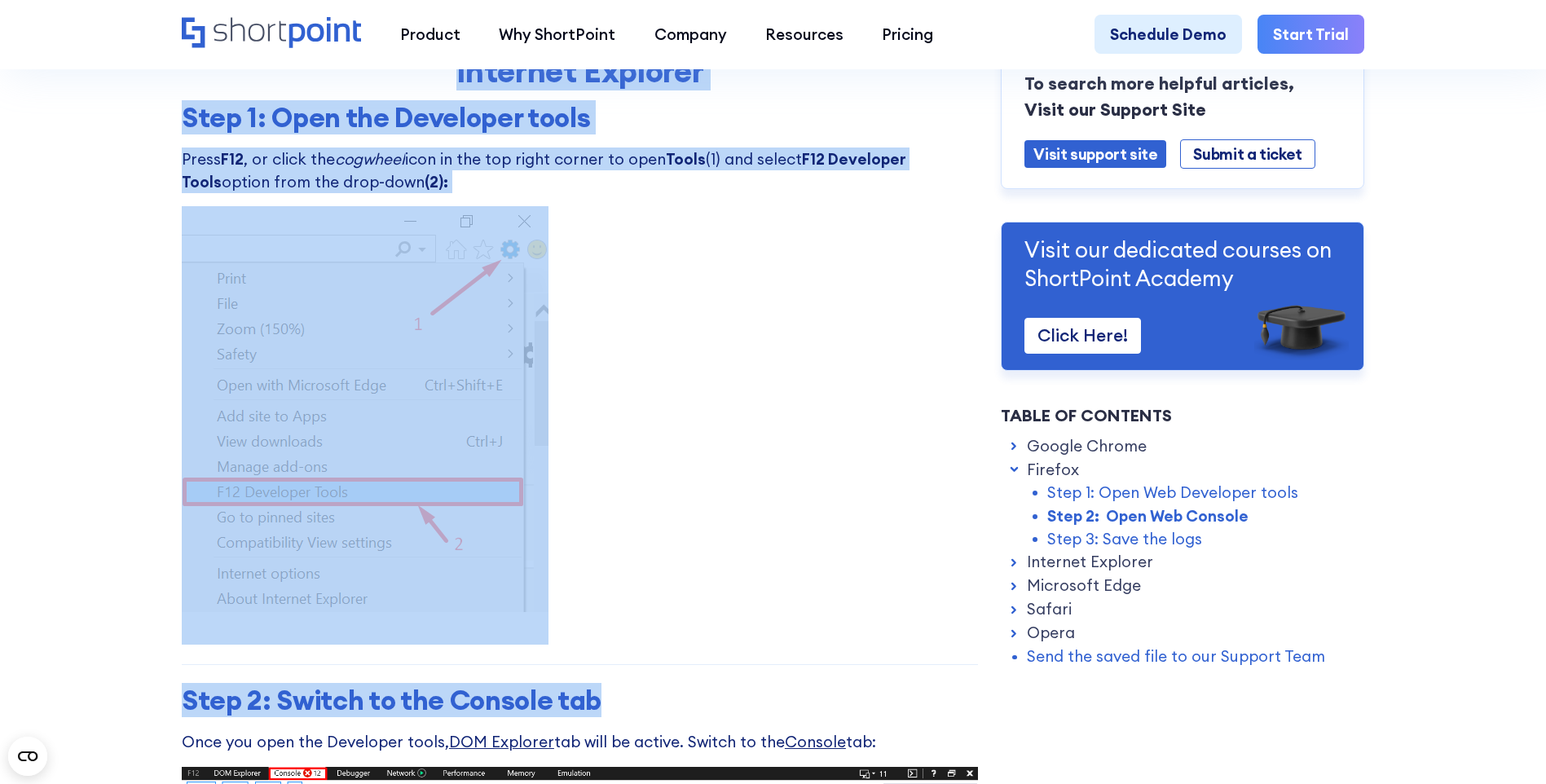
scroll to position [4506, 0]
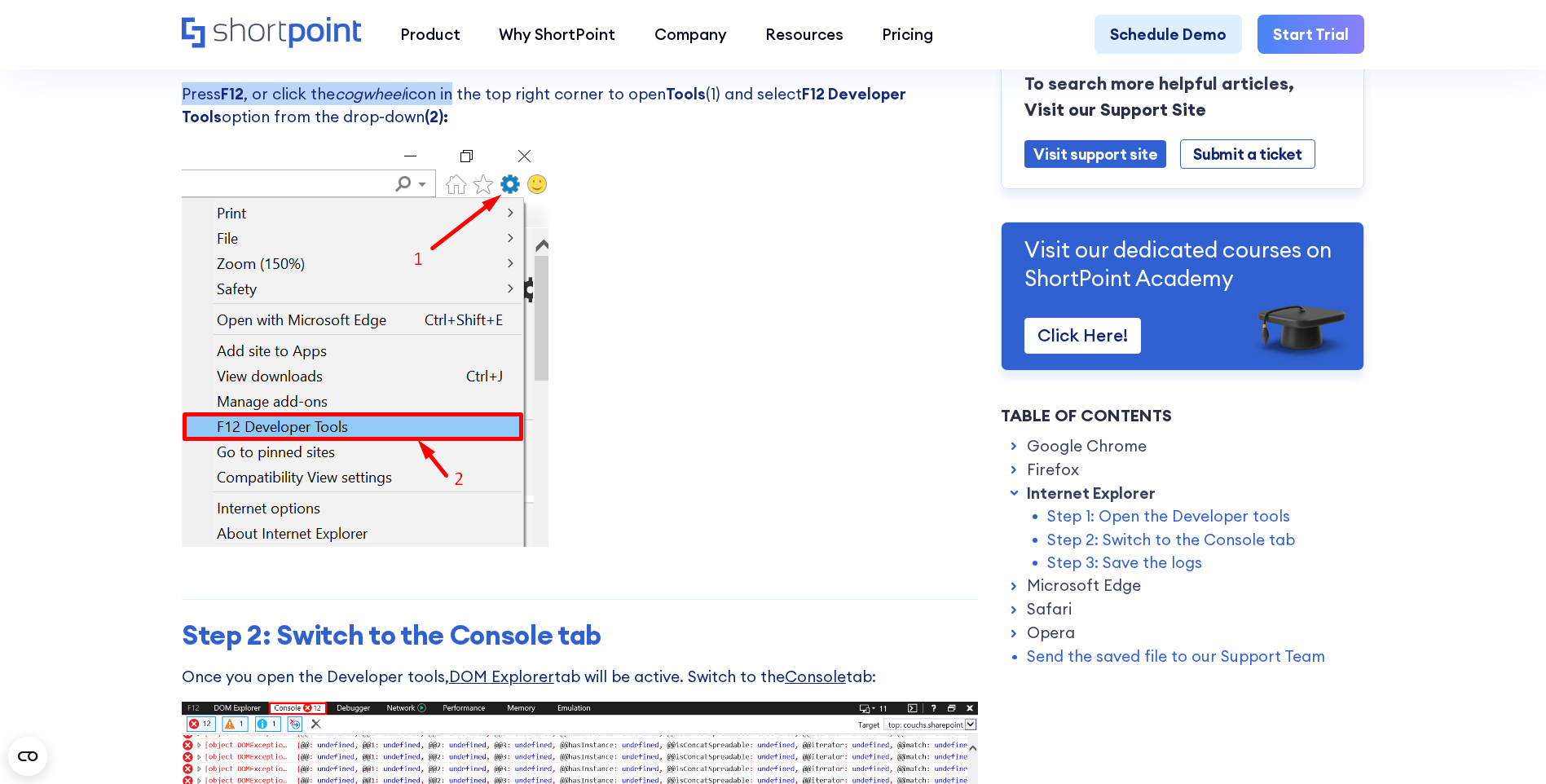
drag, startPoint x: 178, startPoint y: 186, endPoint x: 457, endPoint y: 117, distance: 287.4
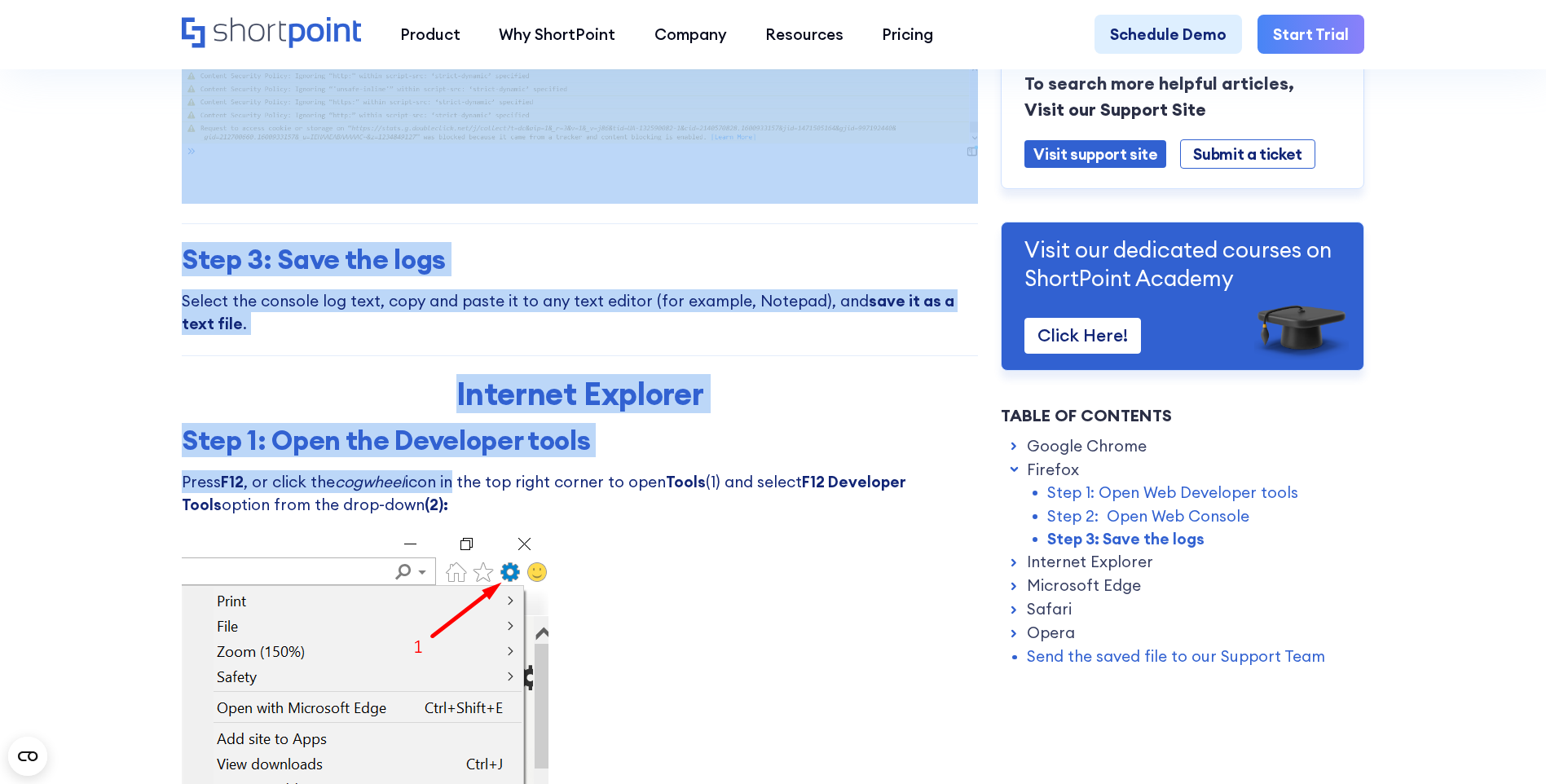
scroll to position [4099, 0]
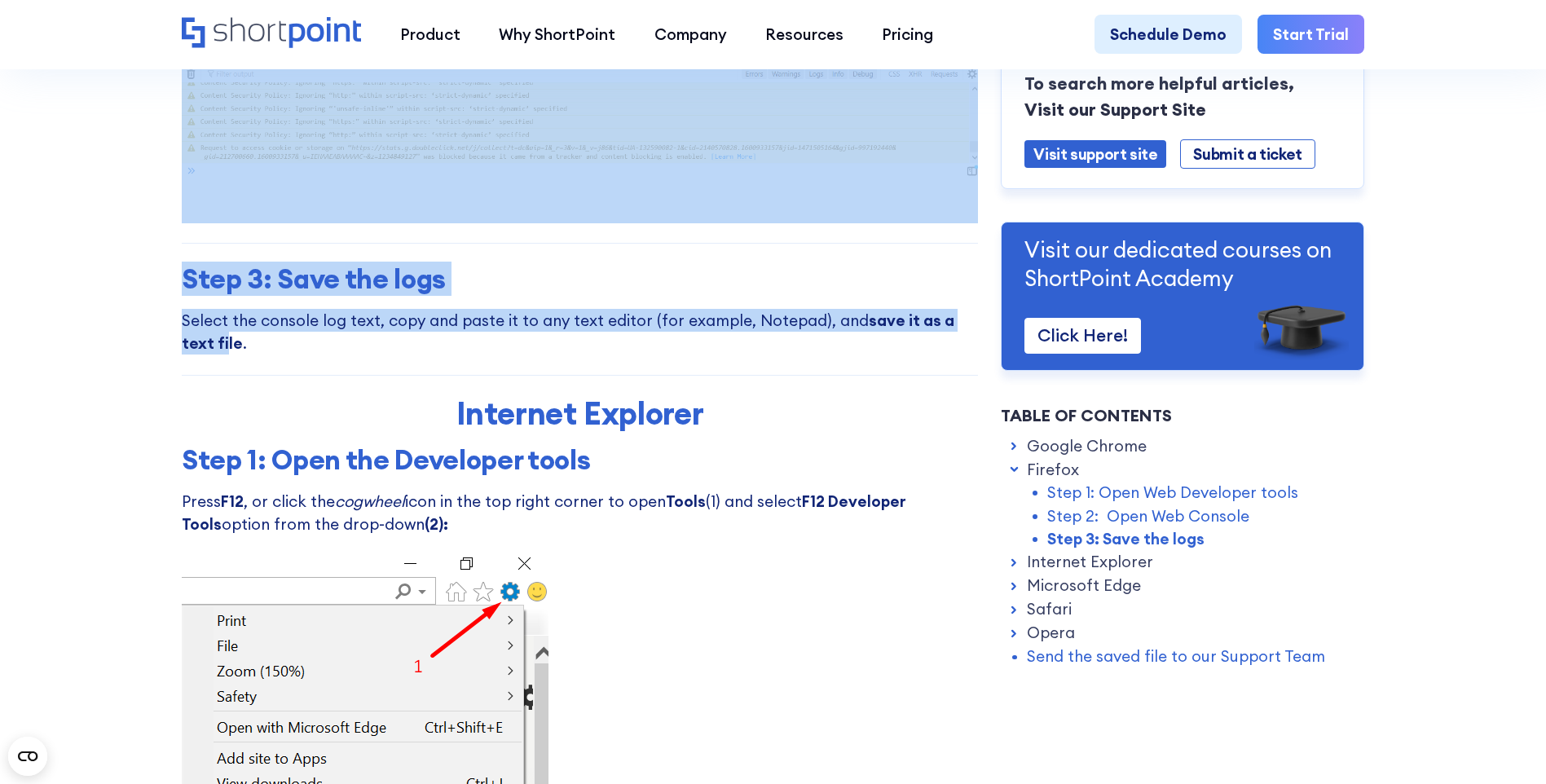
click at [188, 353] on strong "save it as a text file" at bounding box center [568, 331] width 773 height 42
drag, startPoint x: 191, startPoint y: 357, endPoint x: 205, endPoint y: 363, distance: 15.2
click at [205, 355] on p "Select the console log text, copy and paste it to any text editor (for example,…" at bounding box center [580, 331] width 797 height 46
copy div "Step 1: Open Web Developer tools Click hamburger menu button (1) and select Web…"
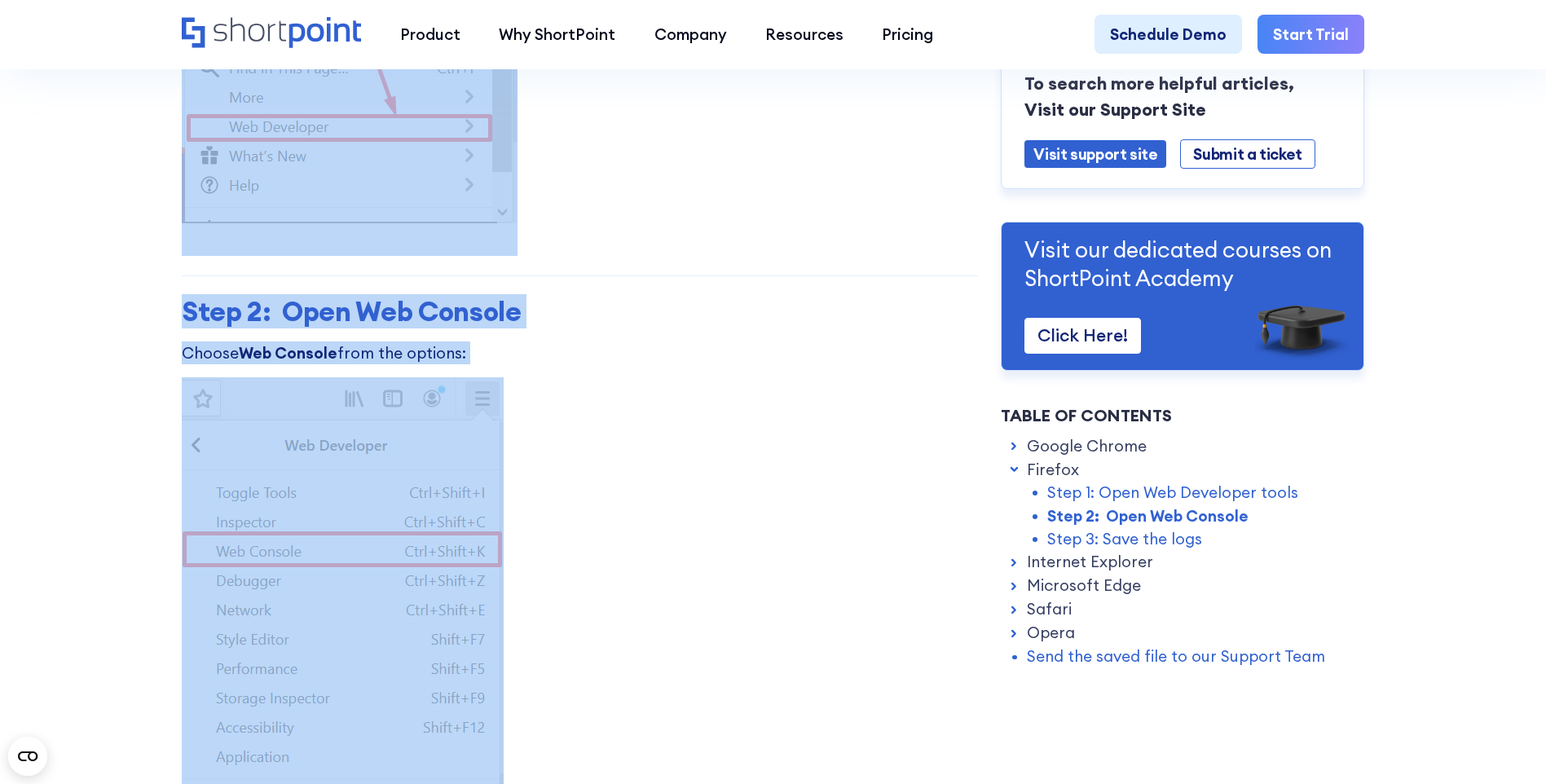
click at [665, 329] on h3 "Step 2: Open Web Console" at bounding box center [580, 311] width 797 height 32
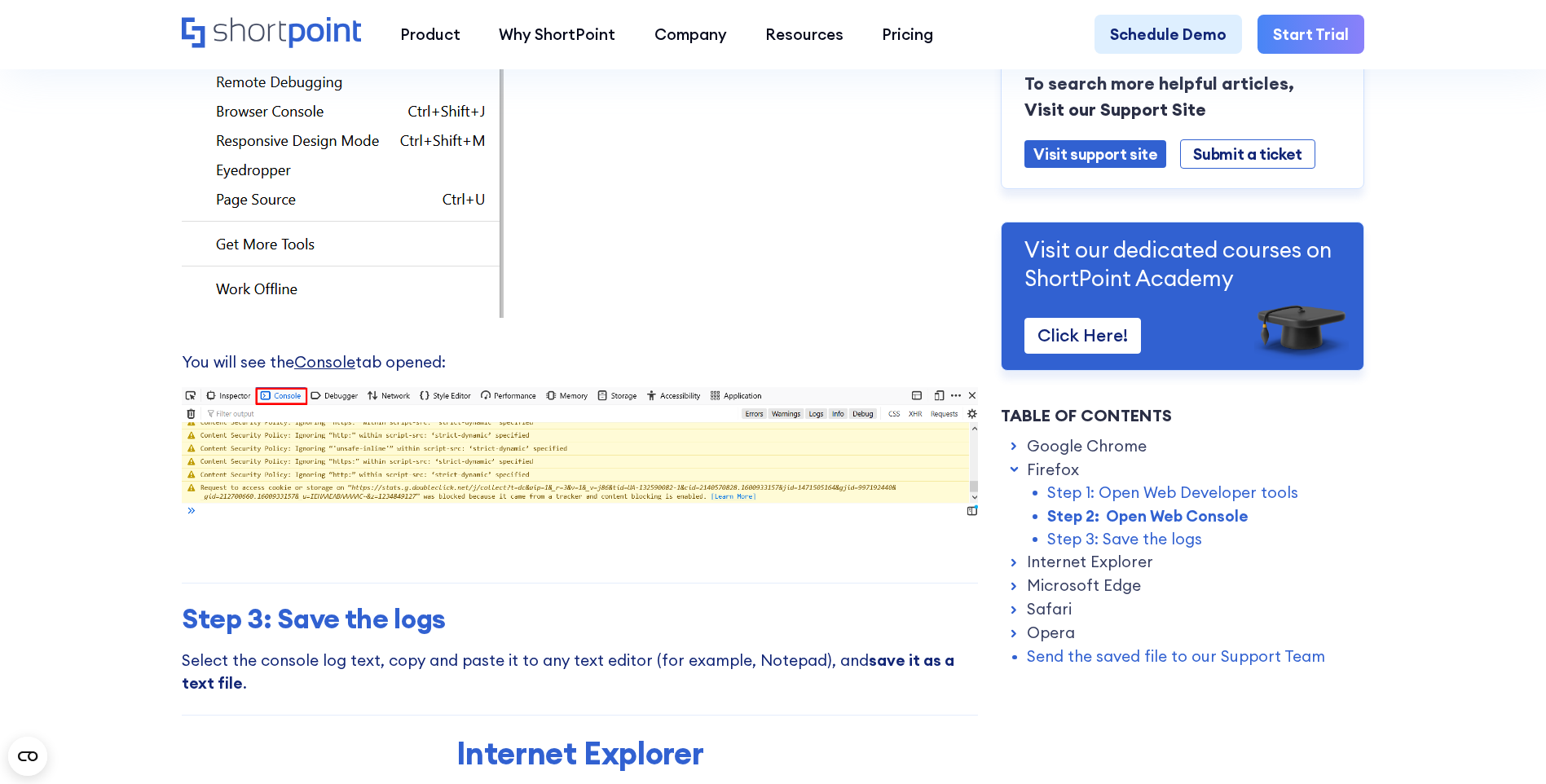
scroll to position [3937, 0]
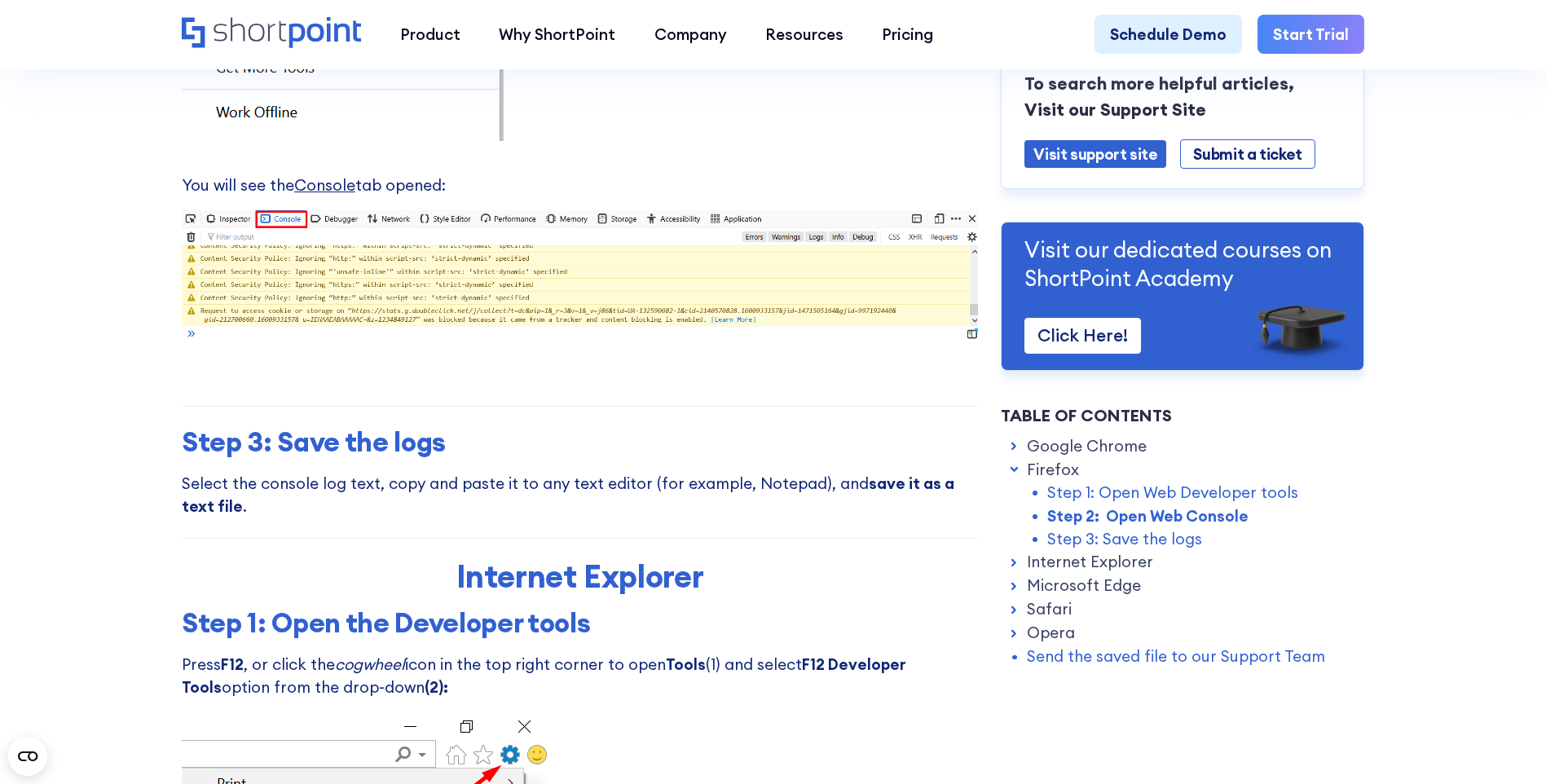
click at [1041, 612] on link "Safari" at bounding box center [1049, 609] width 45 height 23
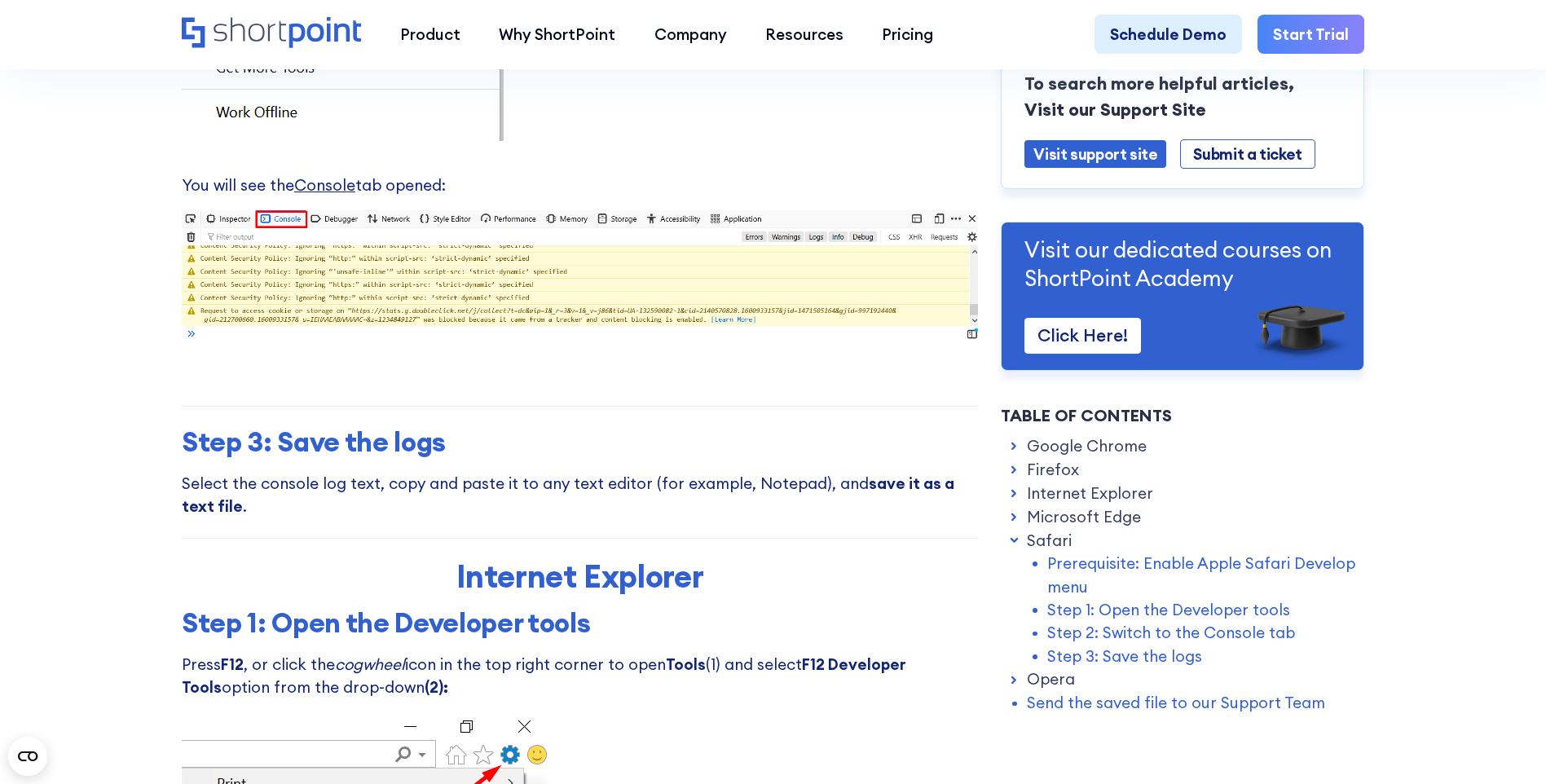
click at [1041, 545] on link "Safari" at bounding box center [1049, 540] width 45 height 23
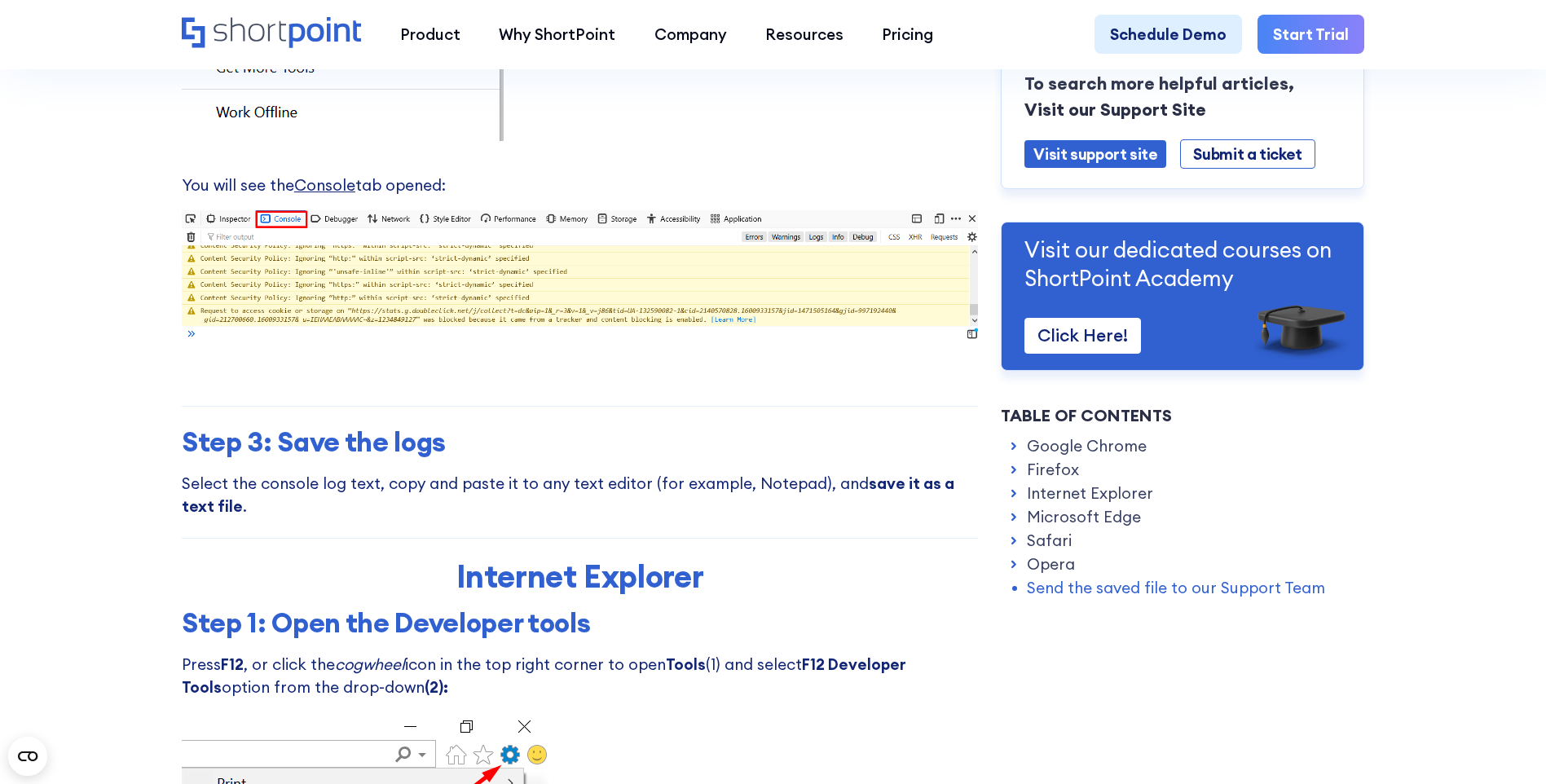
click at [1061, 546] on link "Safari" at bounding box center [1049, 540] width 45 height 23
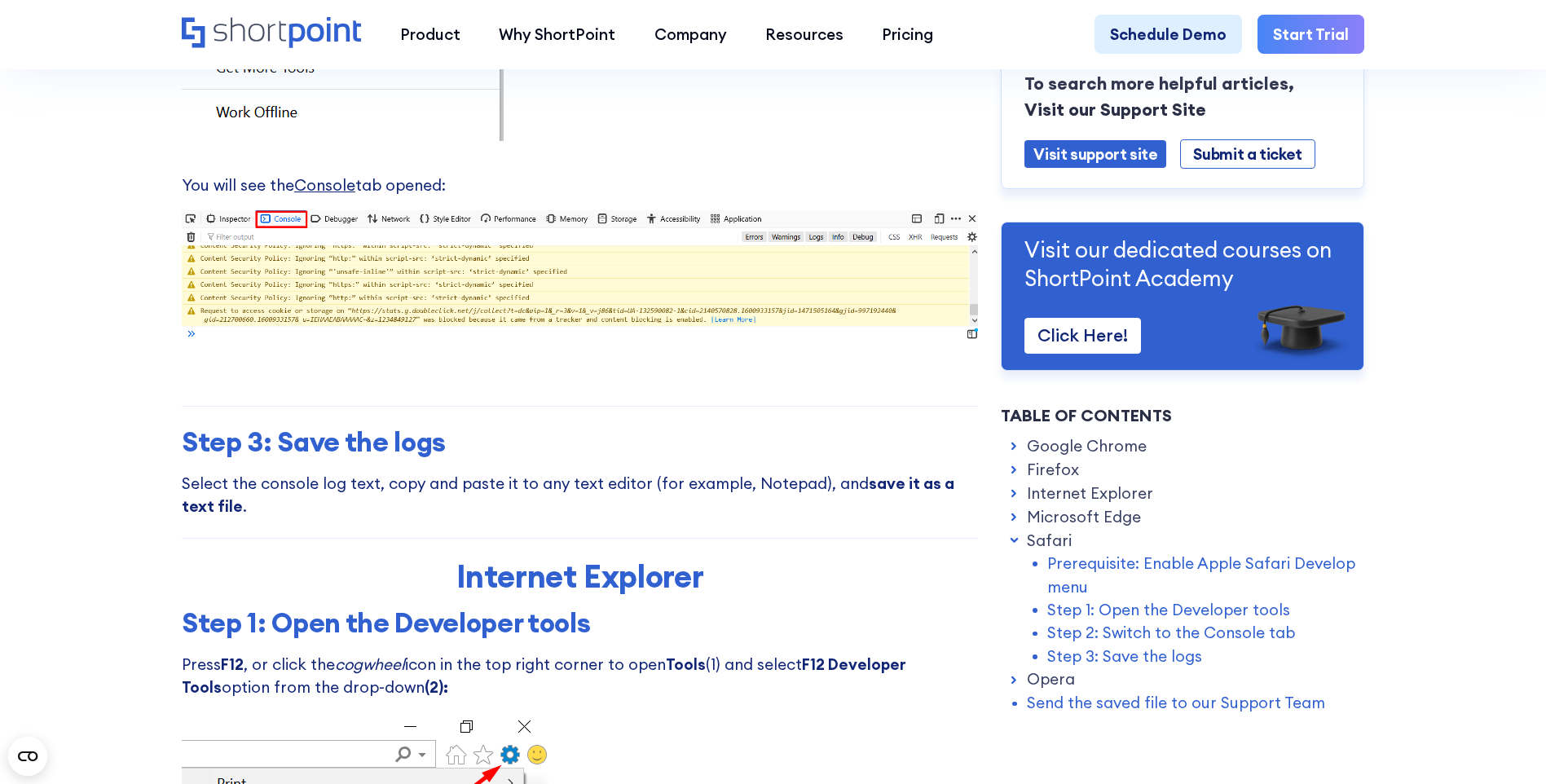
click at [1073, 565] on link "Prerequisite: Enable Apple Safari Develop menu" at bounding box center [1206, 574] width 317 height 46
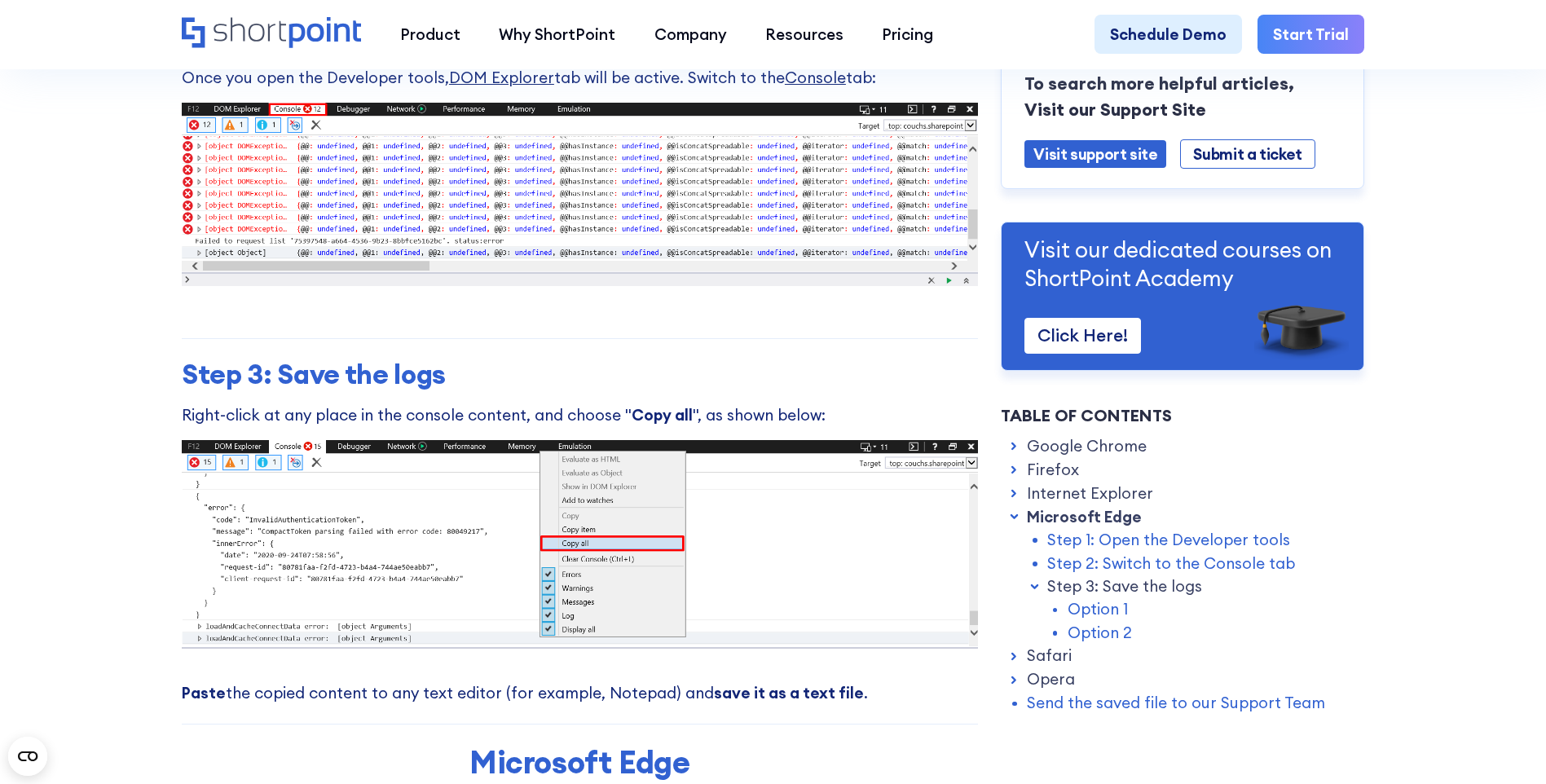
scroll to position [7651, 0]
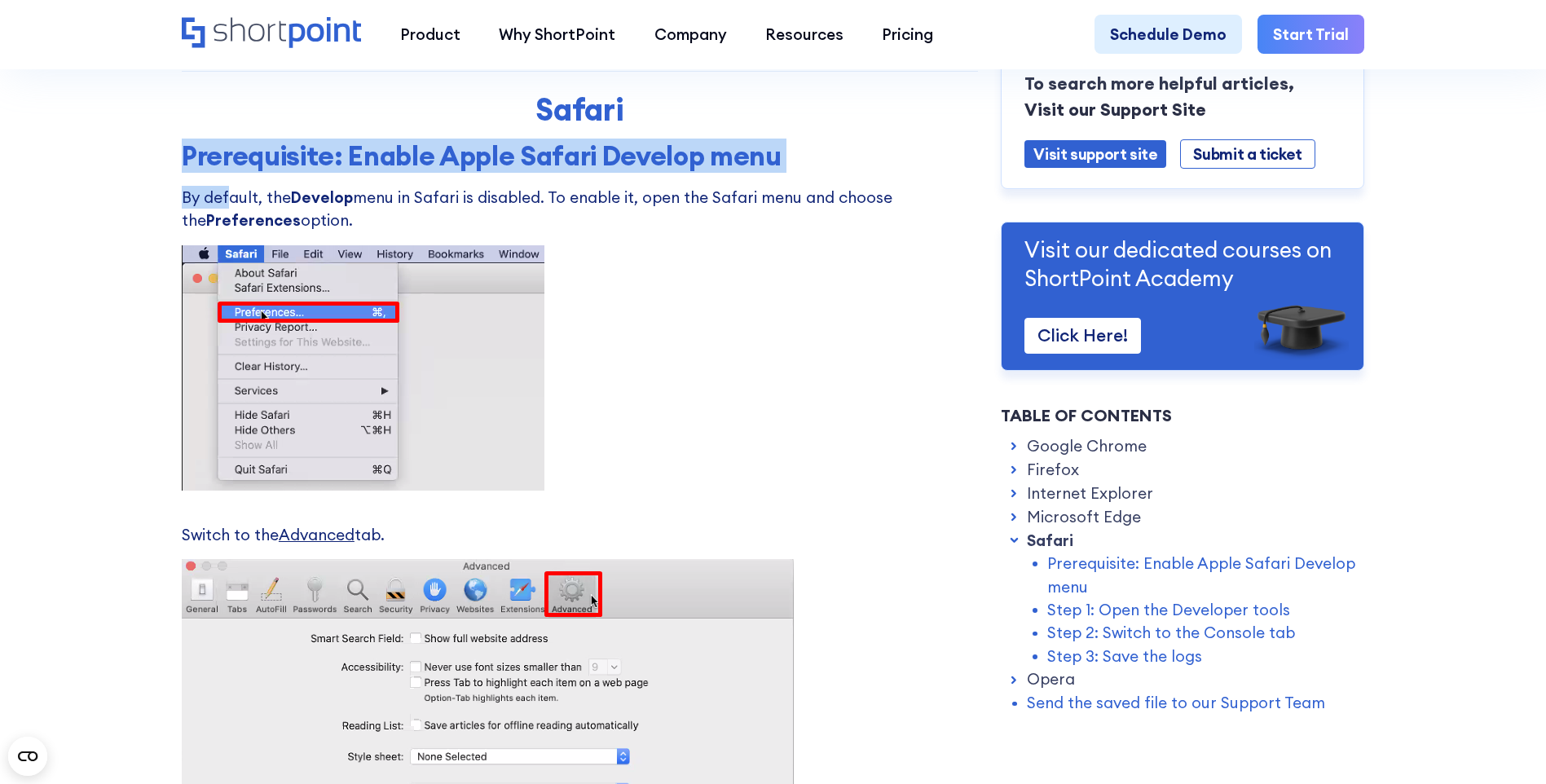
drag, startPoint x: 179, startPoint y: 187, endPoint x: 226, endPoint y: 223, distance: 59.2
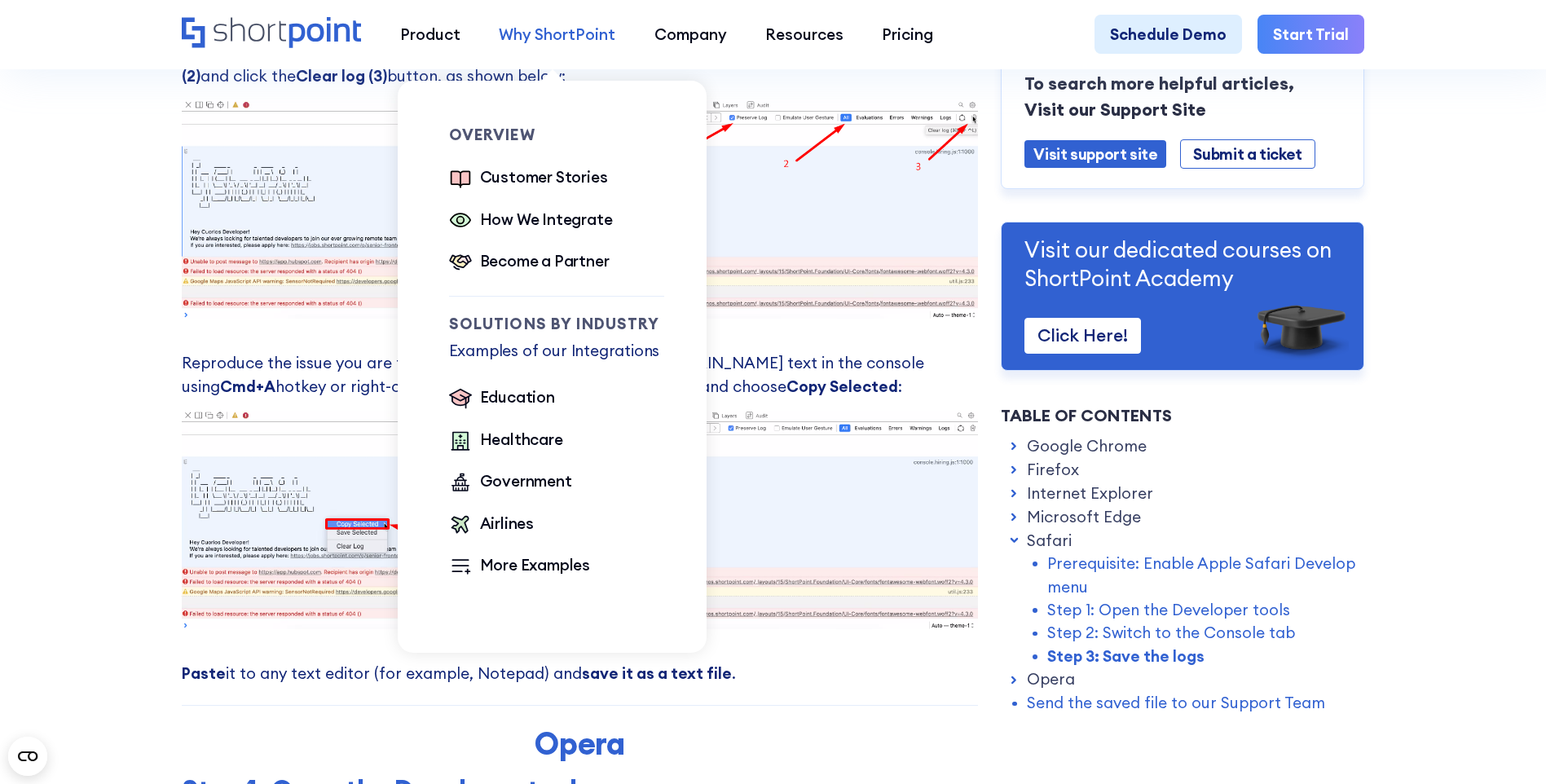
scroll to position [10340, 0]
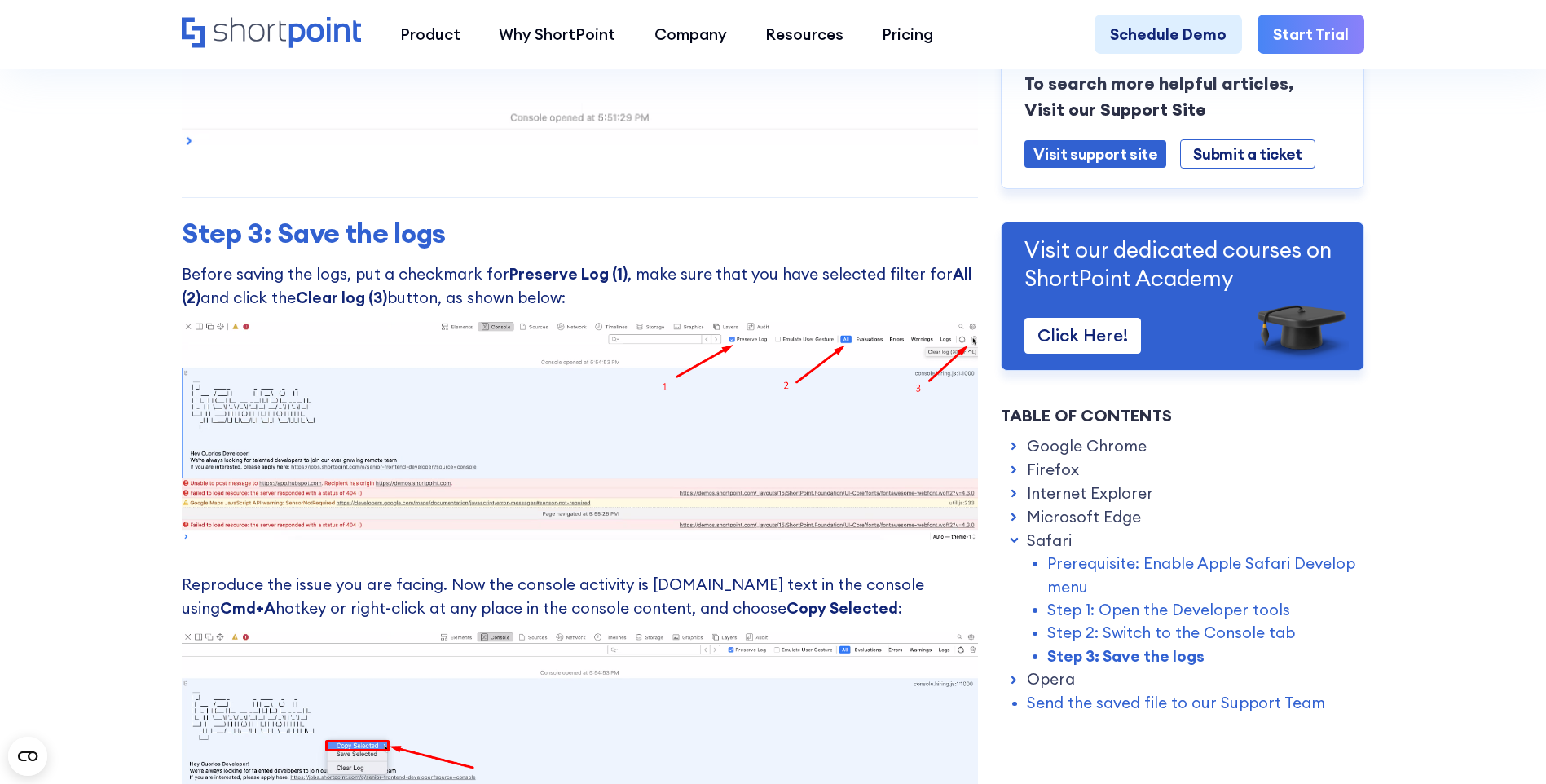
click at [1071, 527] on link "Microsoft Edge" at bounding box center [1084, 517] width 115 height 23
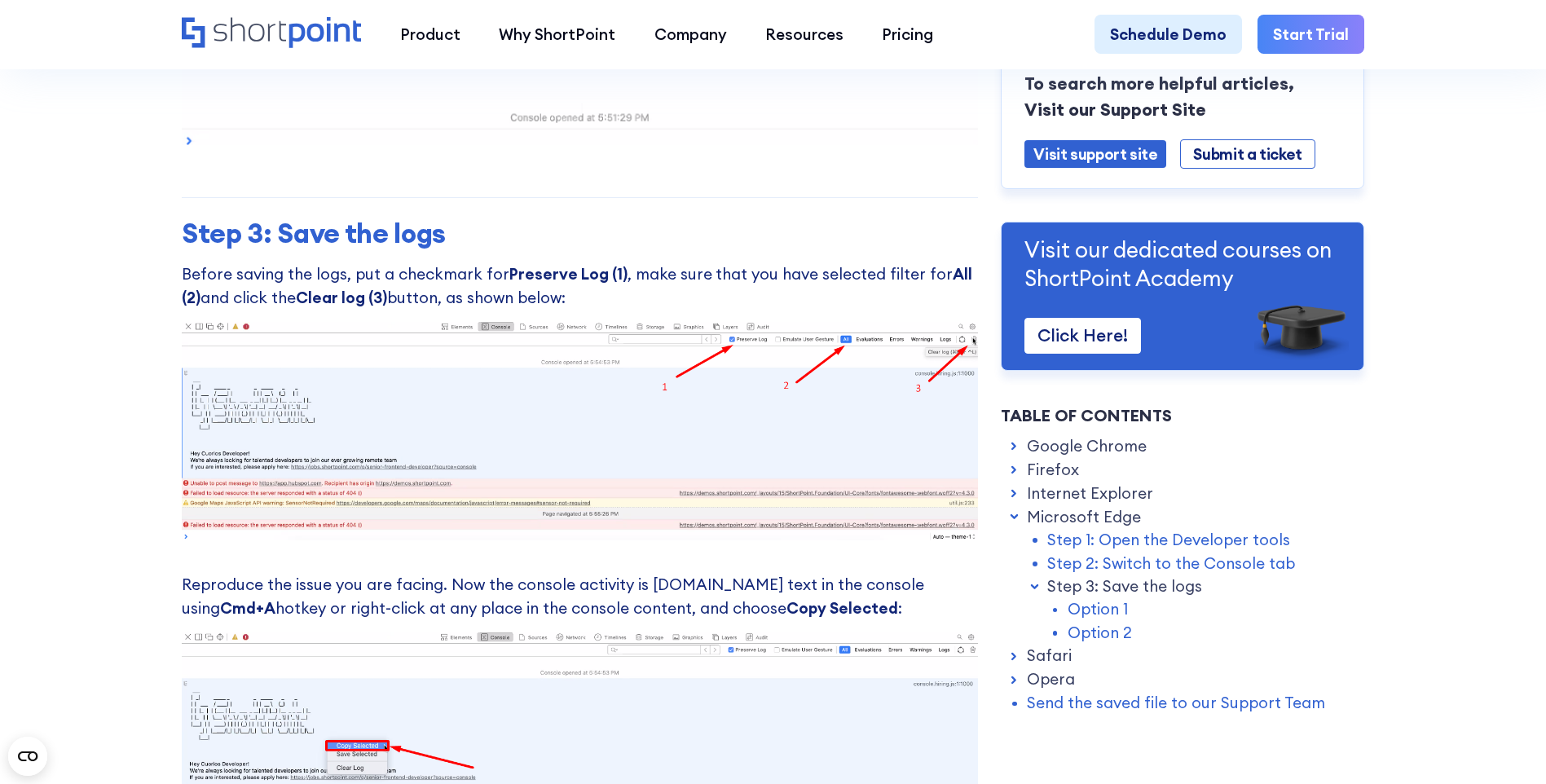
click at [1102, 542] on link "Step 1: Open the Developer tools" at bounding box center [1169, 539] width 243 height 23
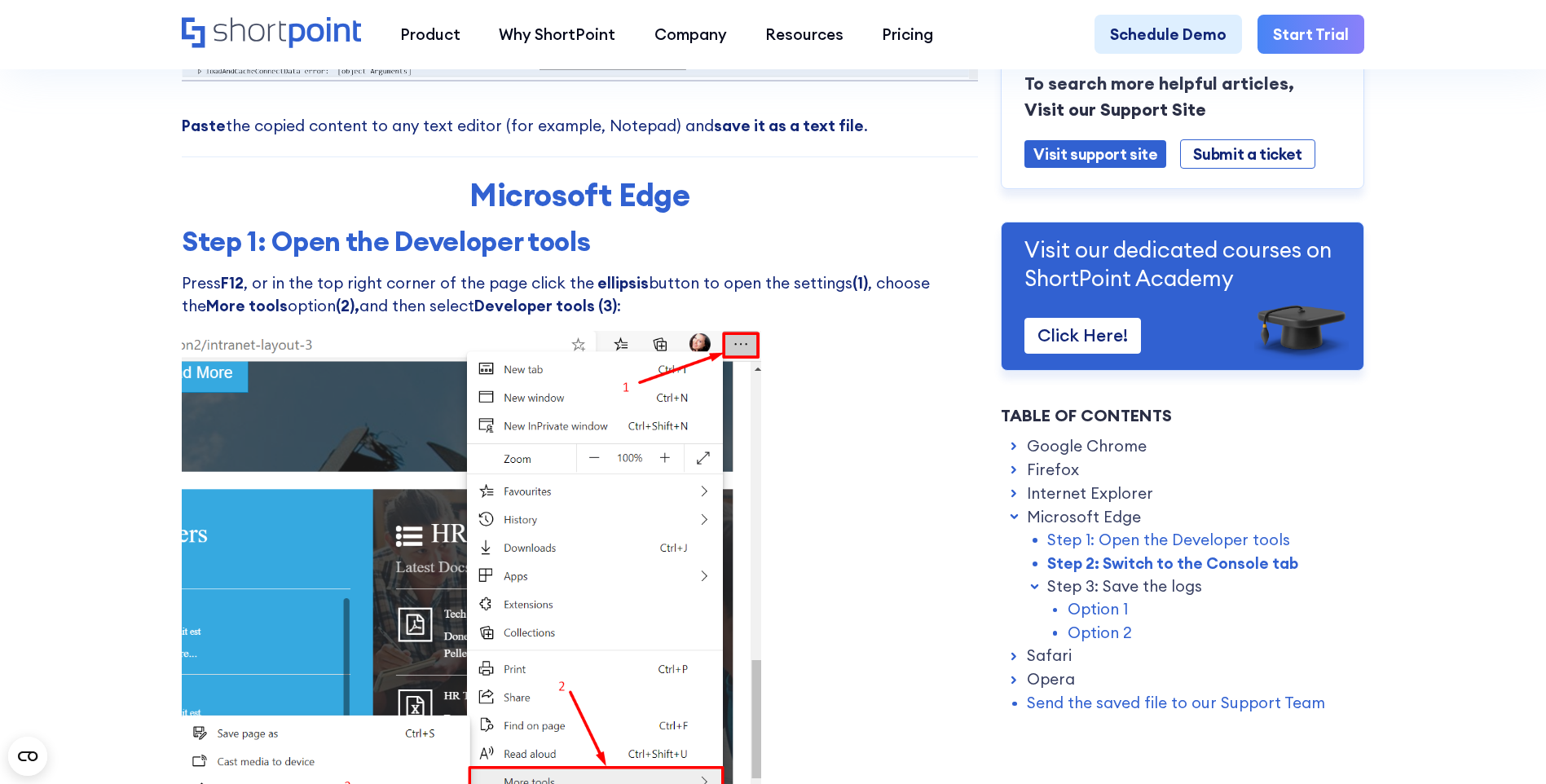
scroll to position [5584, 0]
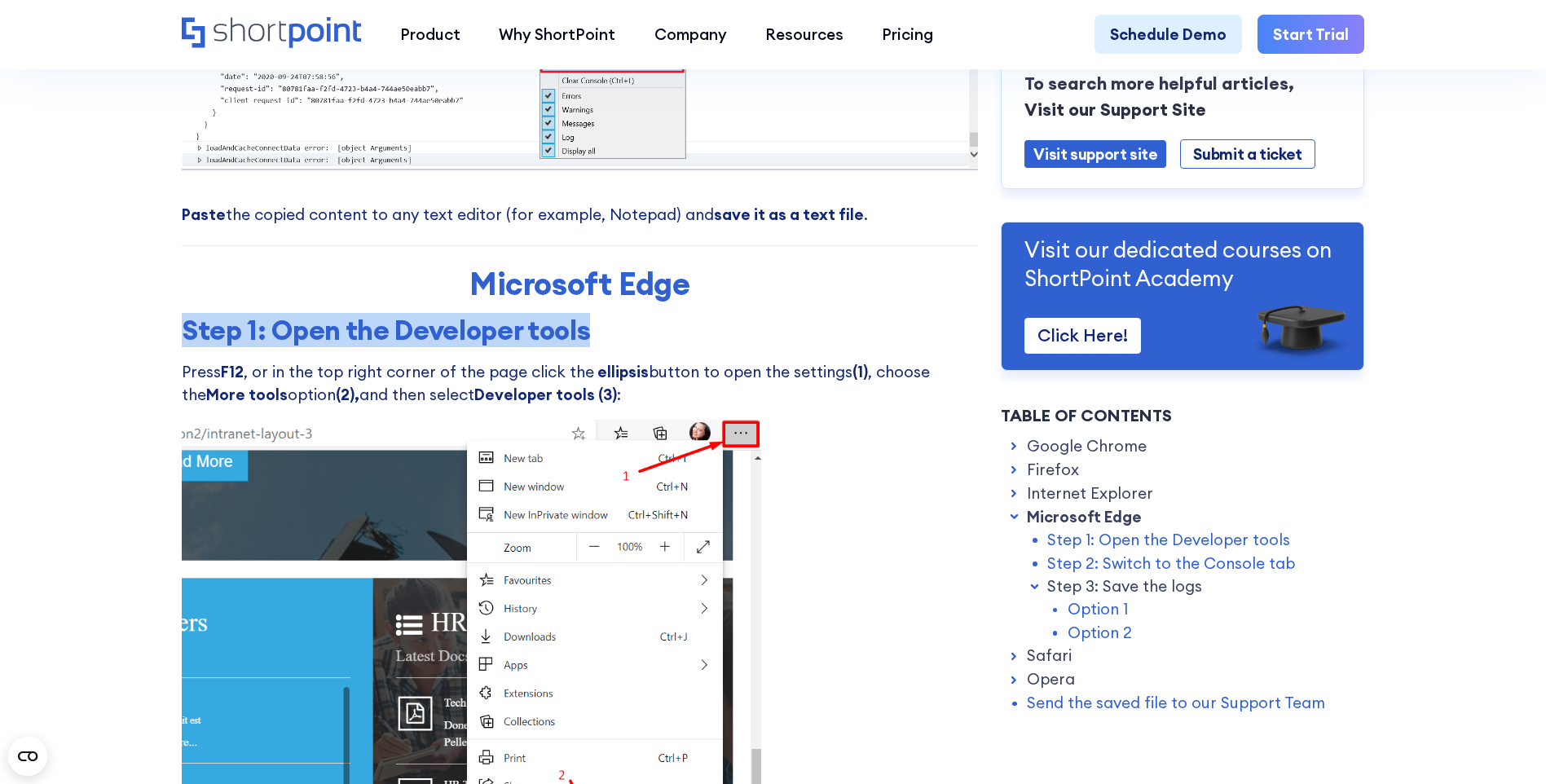
drag, startPoint x: 180, startPoint y: 349, endPoint x: 274, endPoint y: 420, distance: 117.8
drag, startPoint x: 206, startPoint y: 331, endPoint x: 194, endPoint y: 341, distance: 15.6
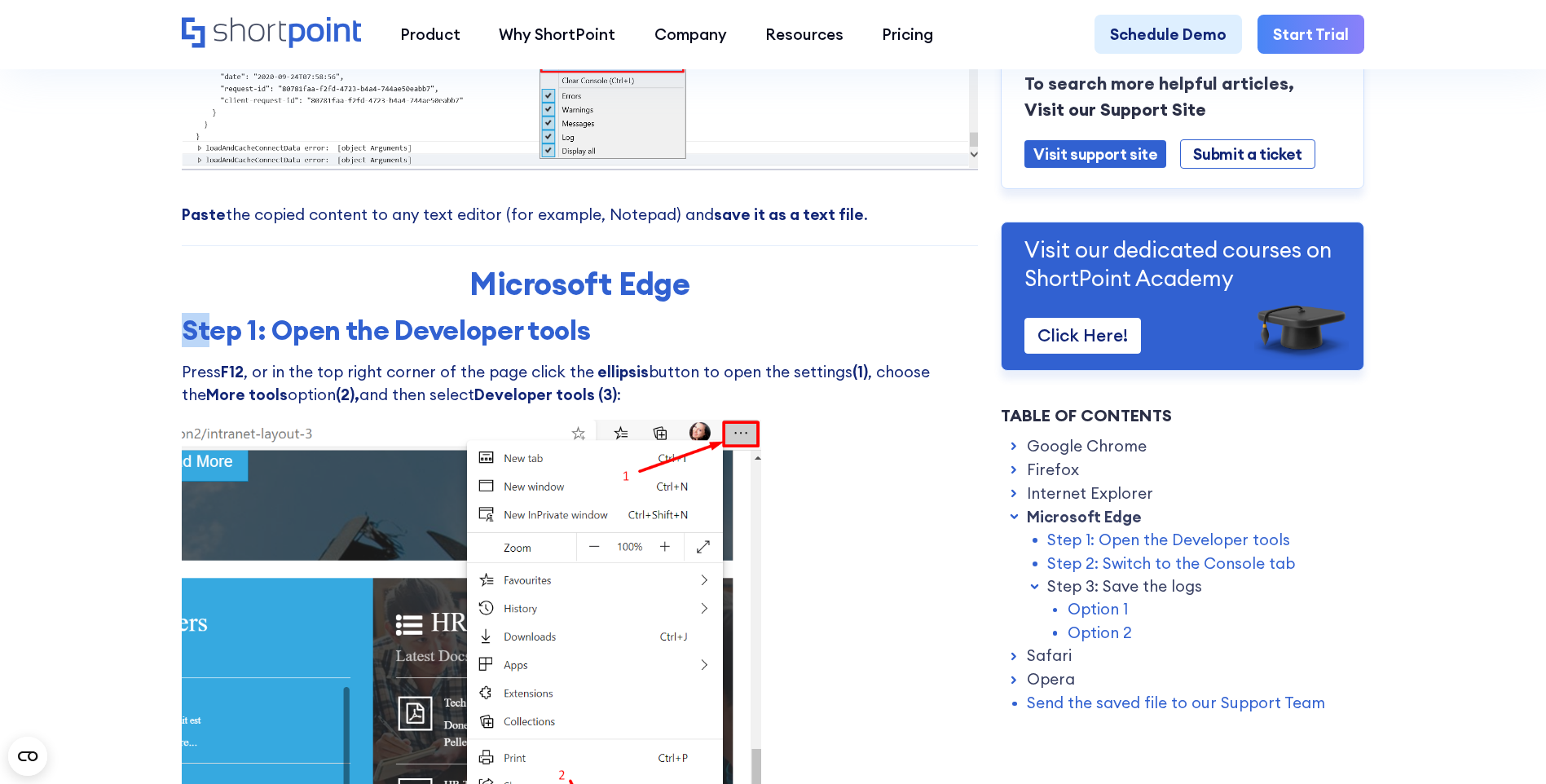
drag, startPoint x: 183, startPoint y: 347, endPoint x: 200, endPoint y: 359, distance: 20.8
click at [200, 347] on h3 "Step 1: Open the Developer tools" at bounding box center [580, 330] width 797 height 32
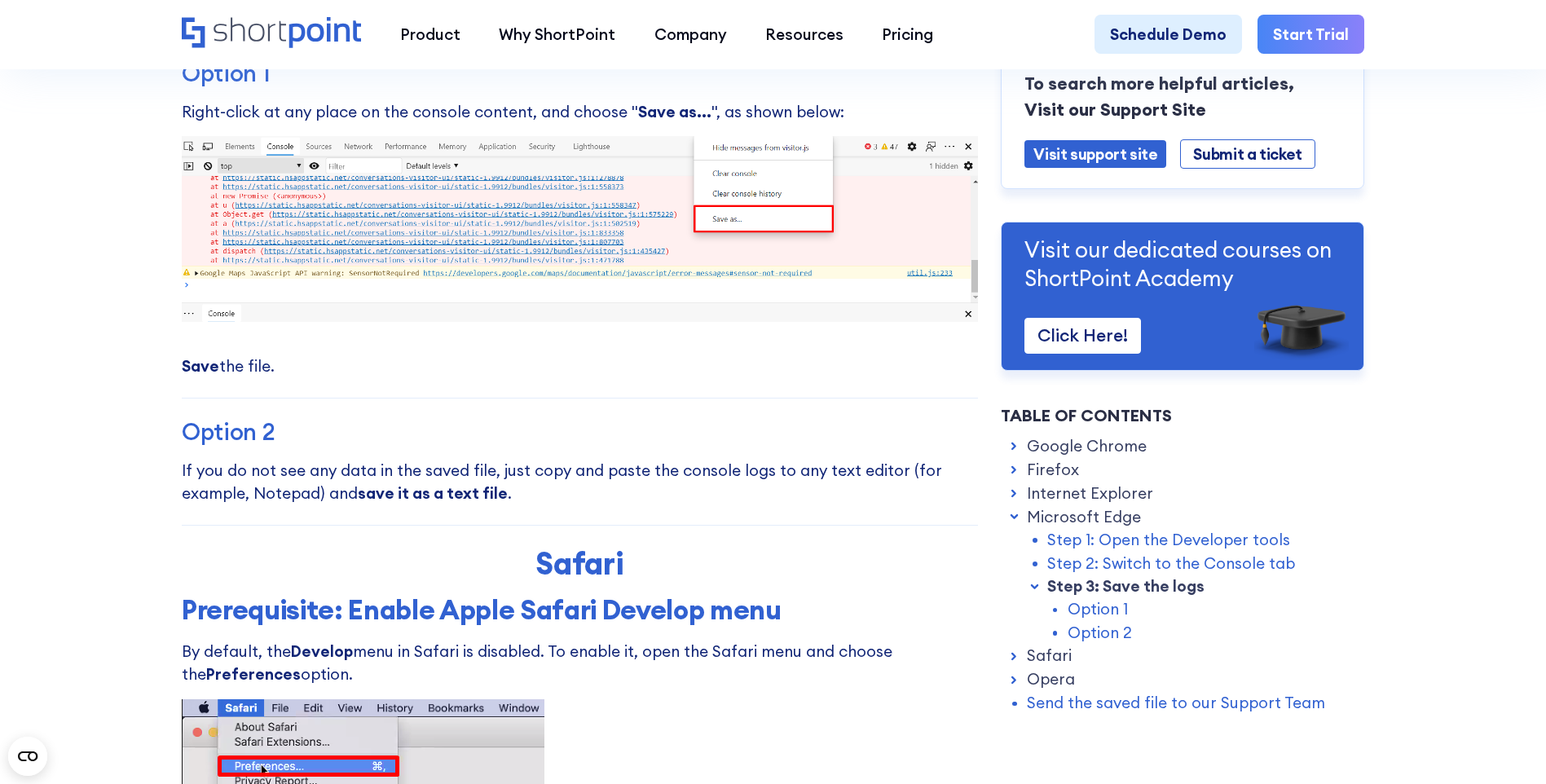
scroll to position [7213, 0]
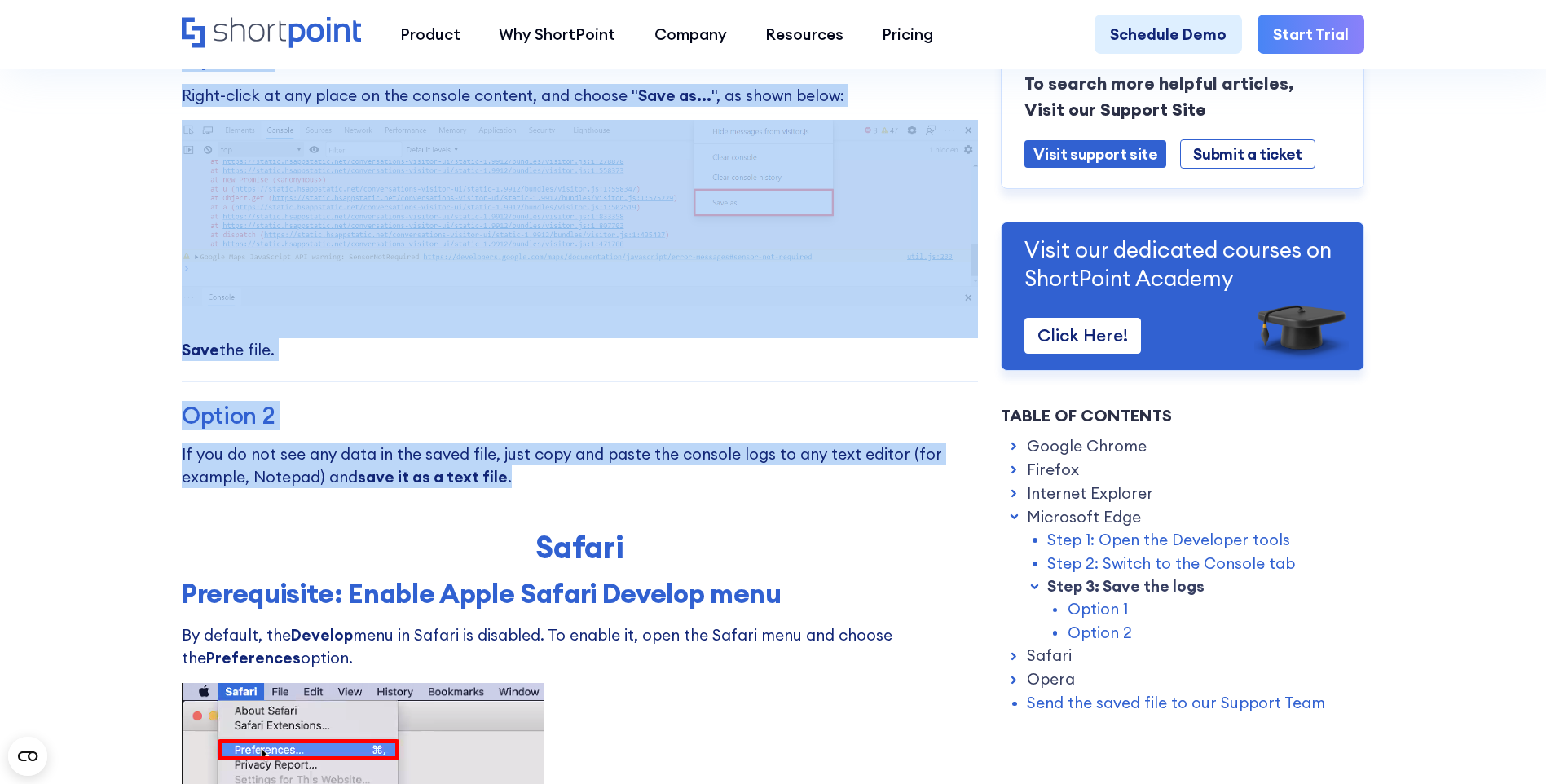
click at [513, 489] on p "If you do not see any data in the saved file, just copy and paste the console l…" at bounding box center [580, 465] width 797 height 46
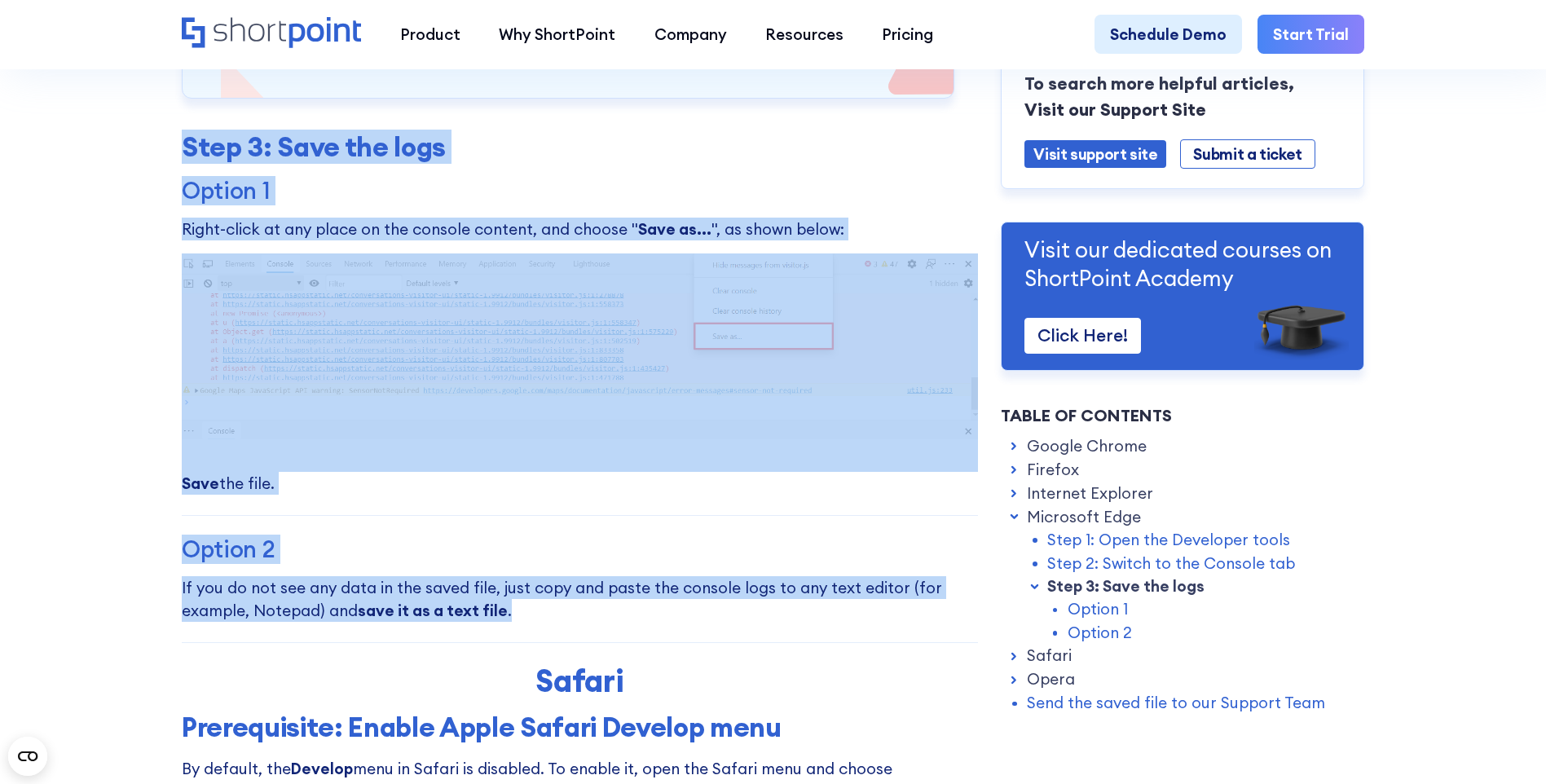
scroll to position [6887, 0]
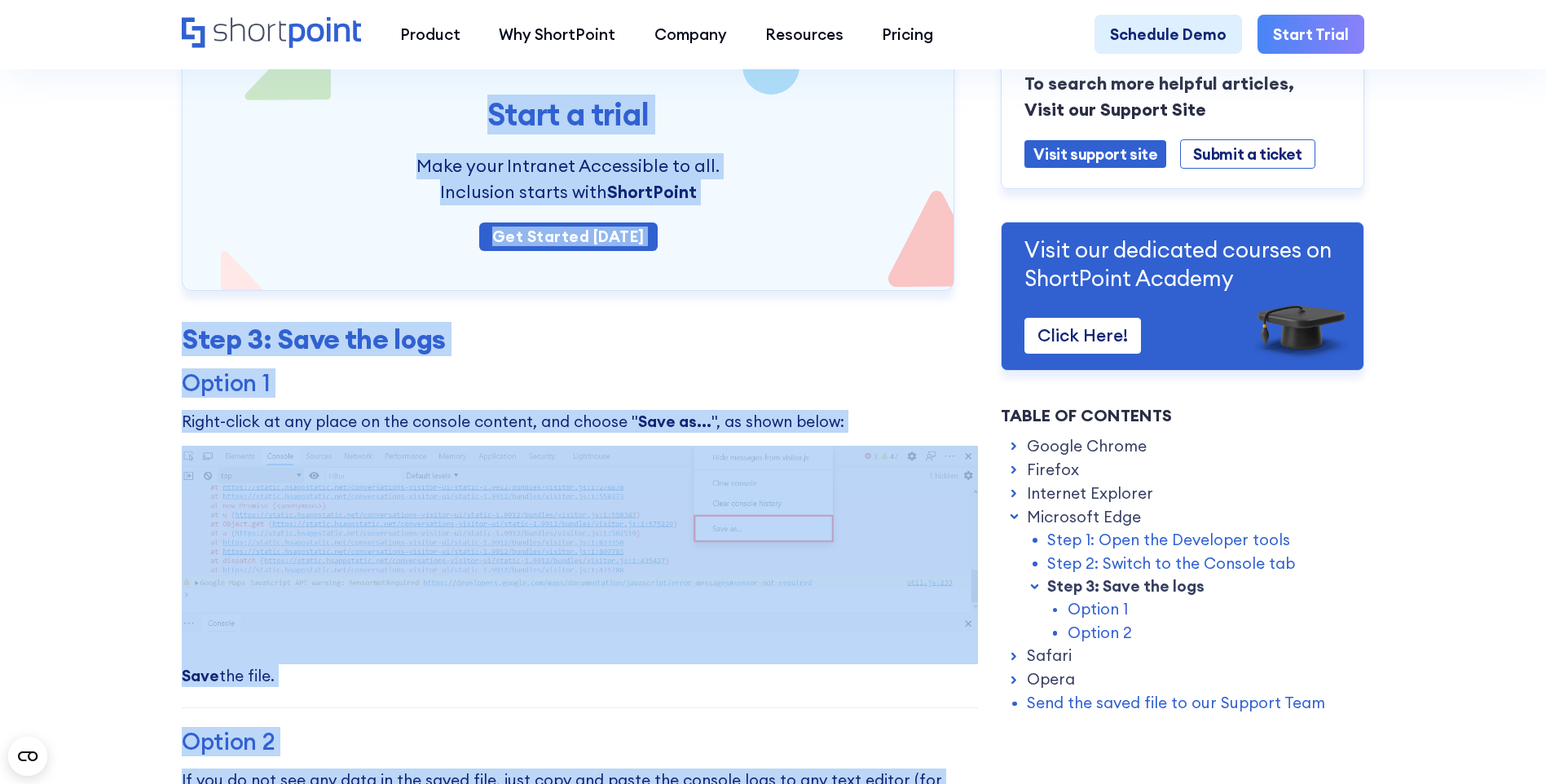
copy div "Step 1: Open the Developer tools Press F12 , or in the top right corner of the …"
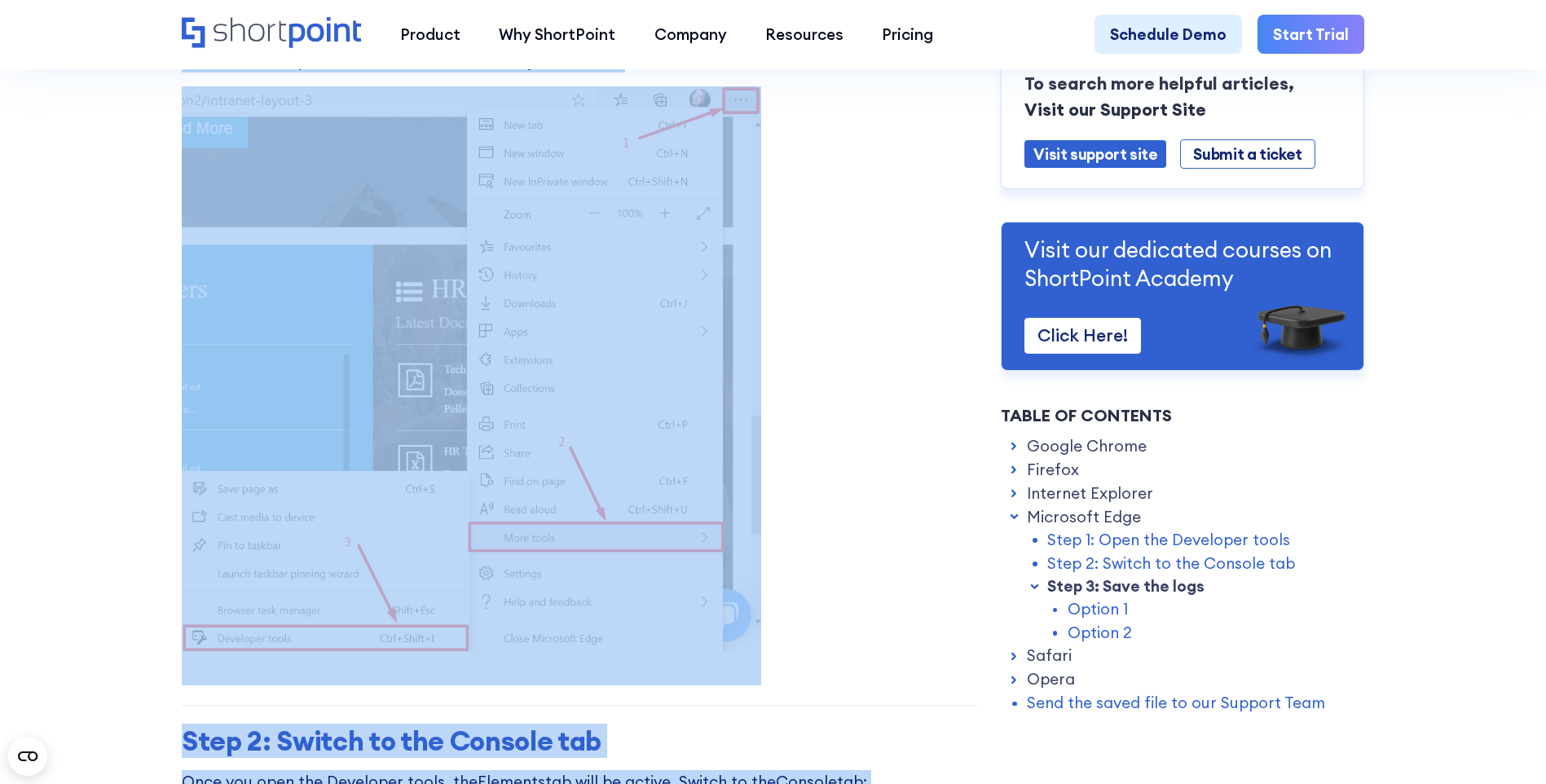
scroll to position [5828, 0]
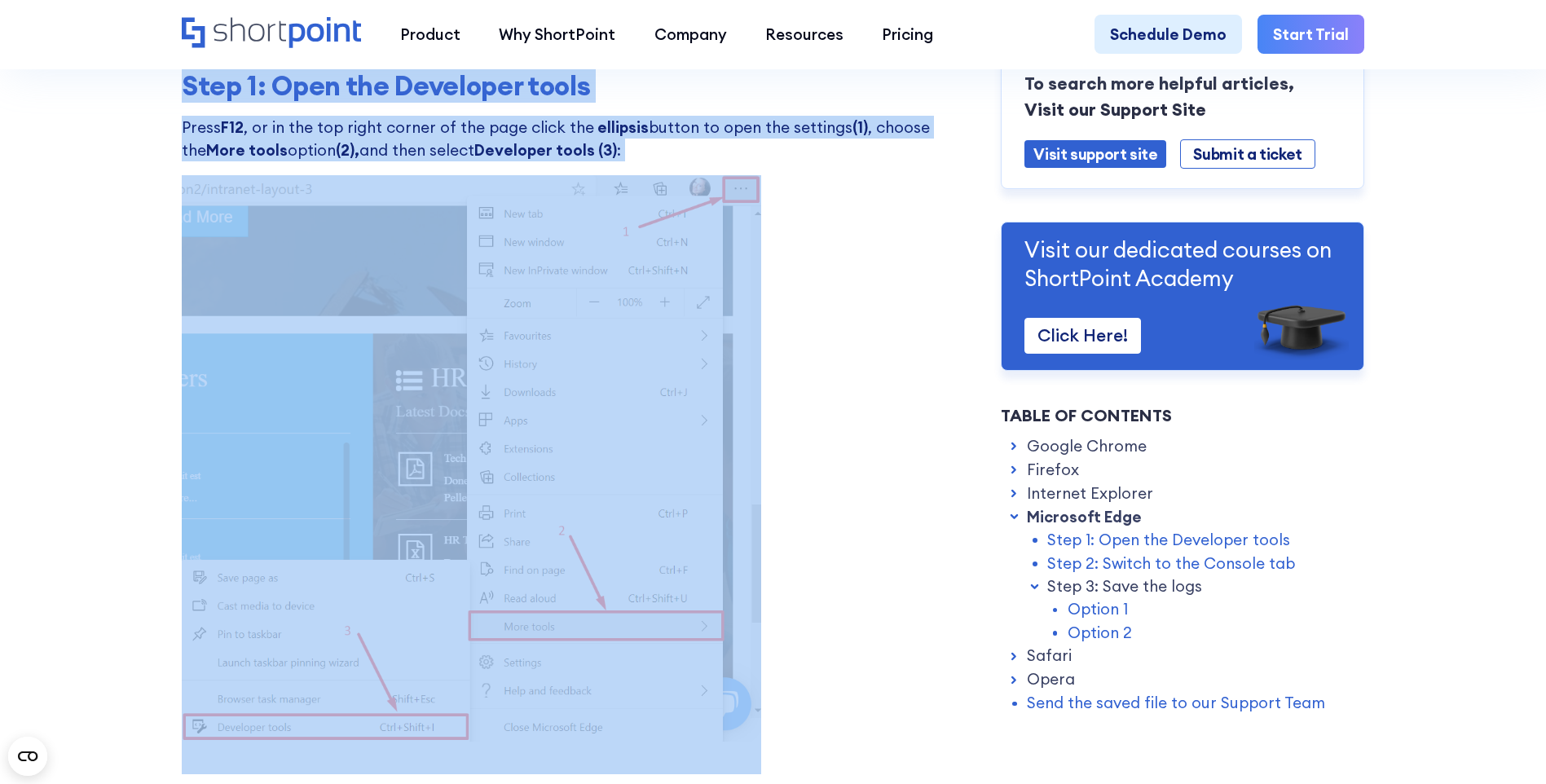
click at [399, 163] on p "Press F12 , or in the top right corner of the page click the ellipsis button to…" at bounding box center [580, 138] width 797 height 46
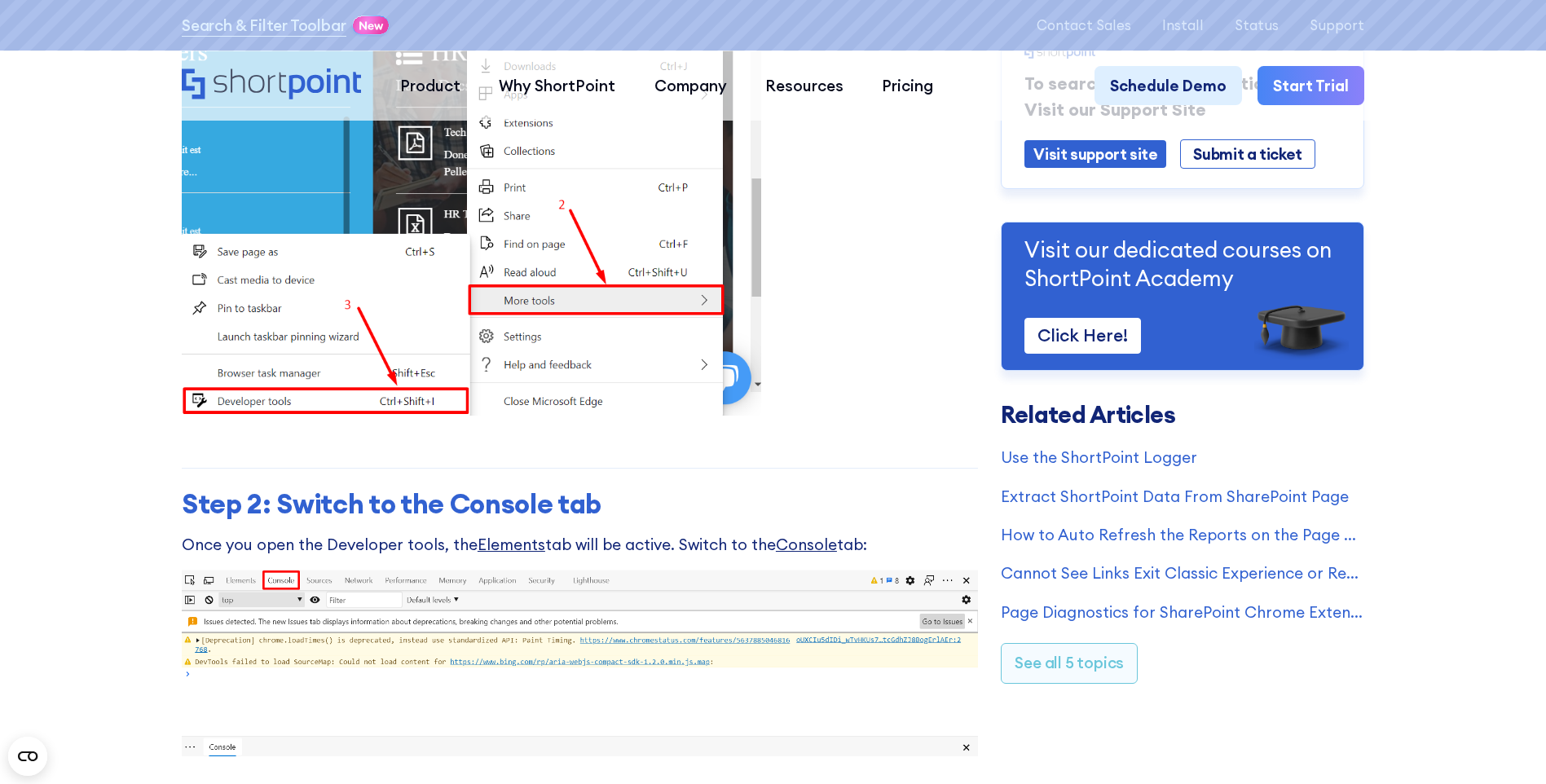
scroll to position [0, 0]
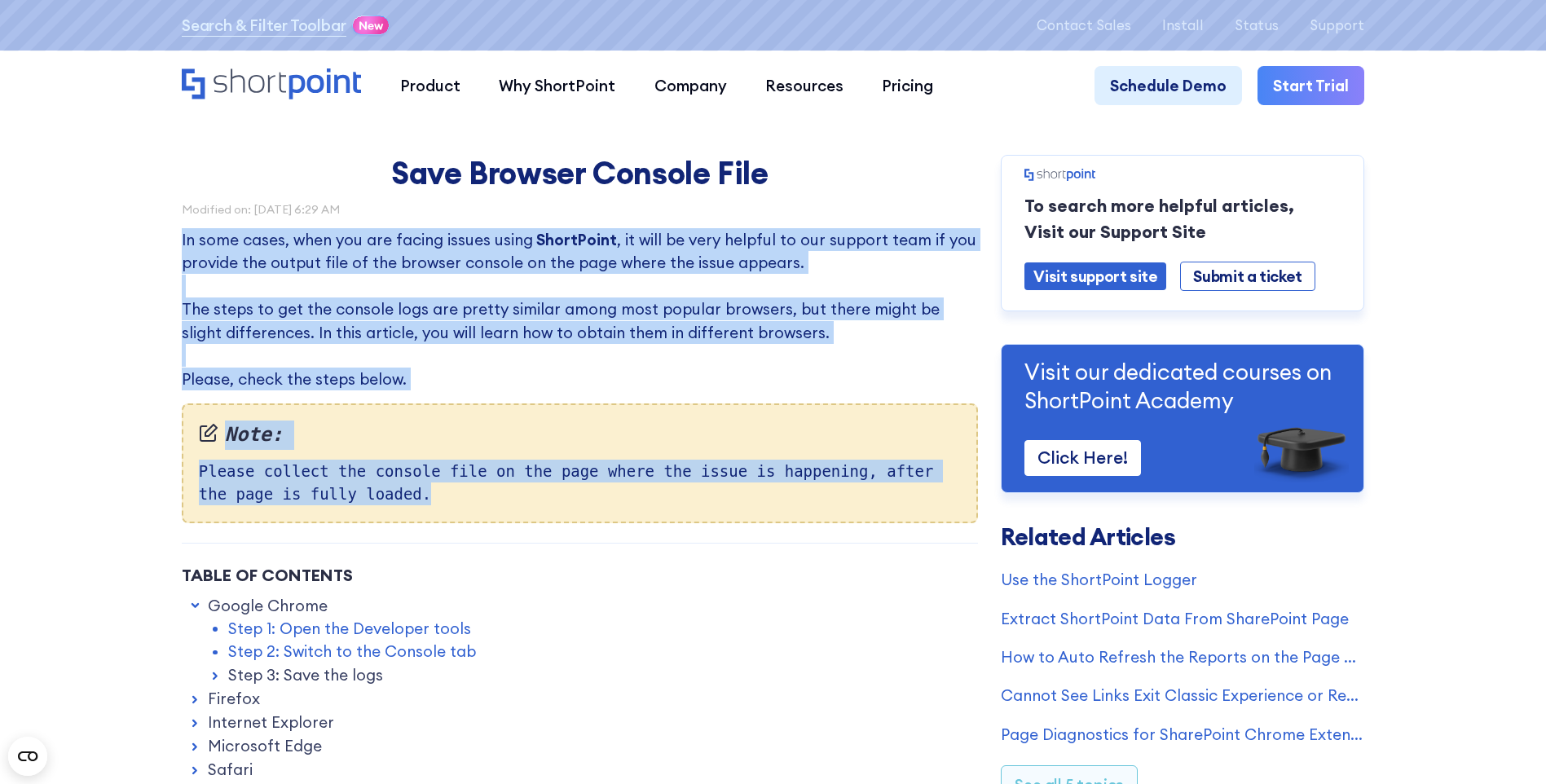
drag, startPoint x: 176, startPoint y: 234, endPoint x: 406, endPoint y: 496, distance: 348.6
copy div "In some cases, when you are facing issues using ShortPoint , it will be very he…"
